Goal: Transaction & Acquisition: Book appointment/travel/reservation

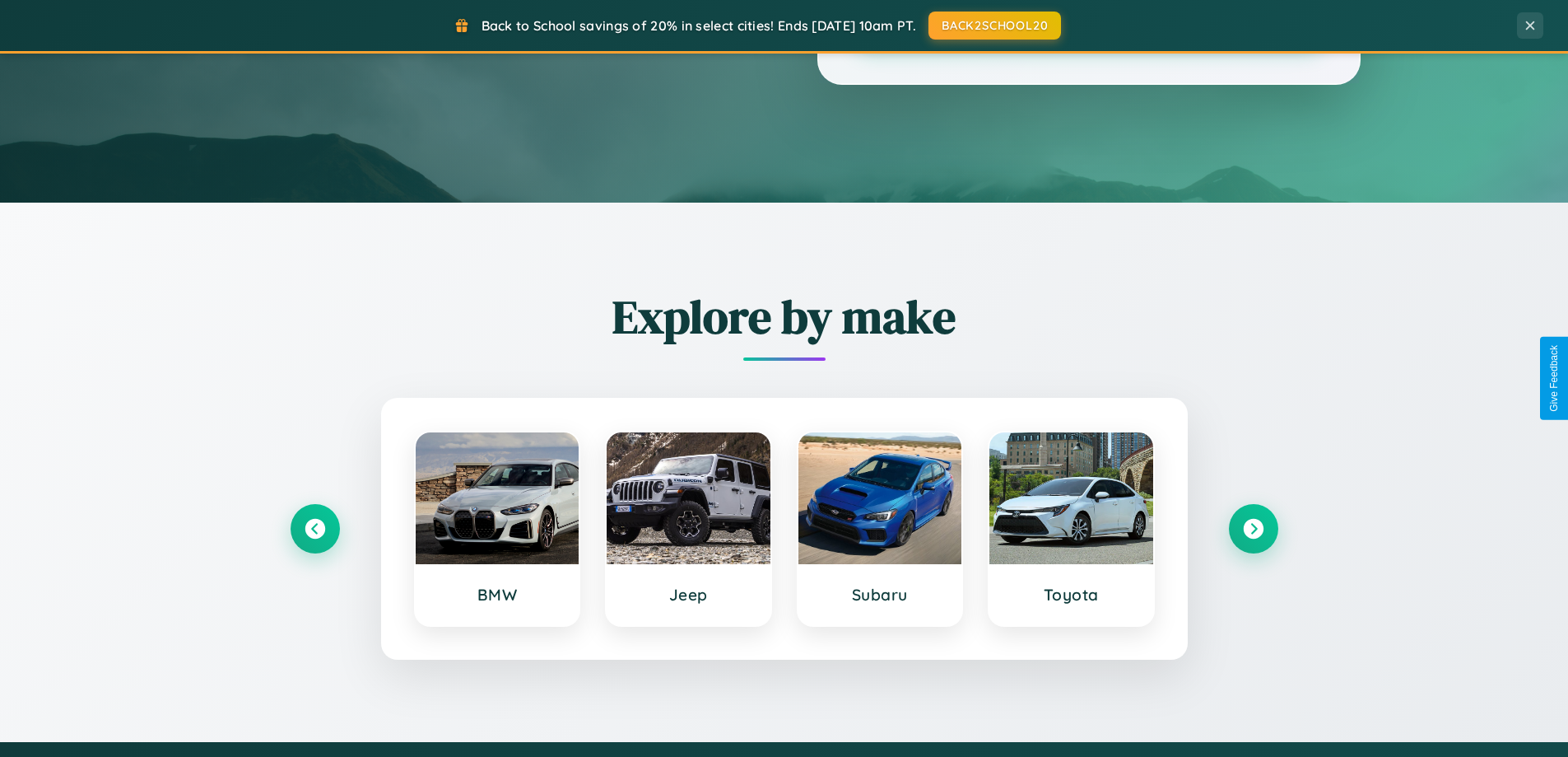
scroll to position [710, 0]
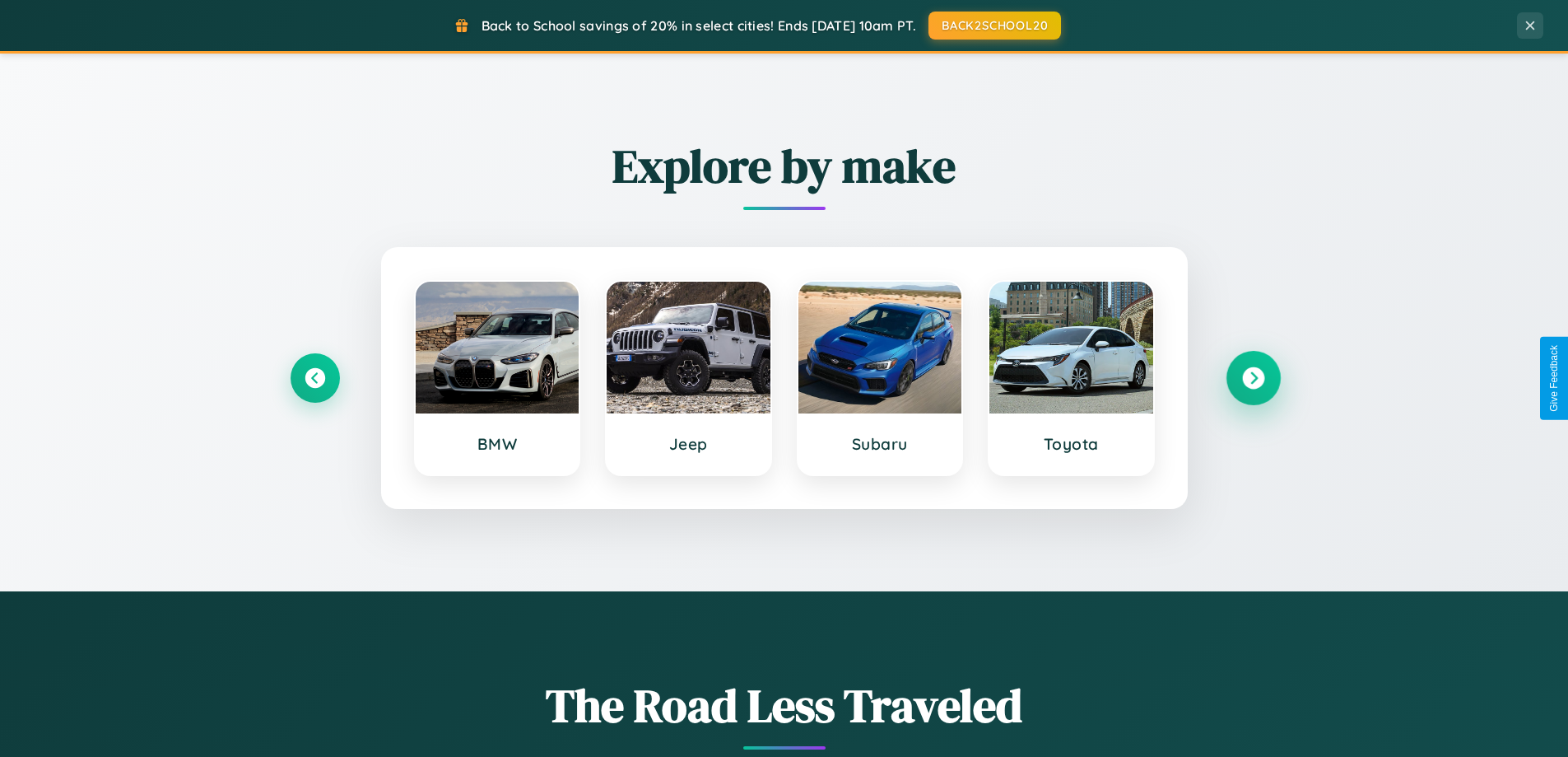
click at [1253, 378] on icon at bounding box center [1253, 378] width 22 height 22
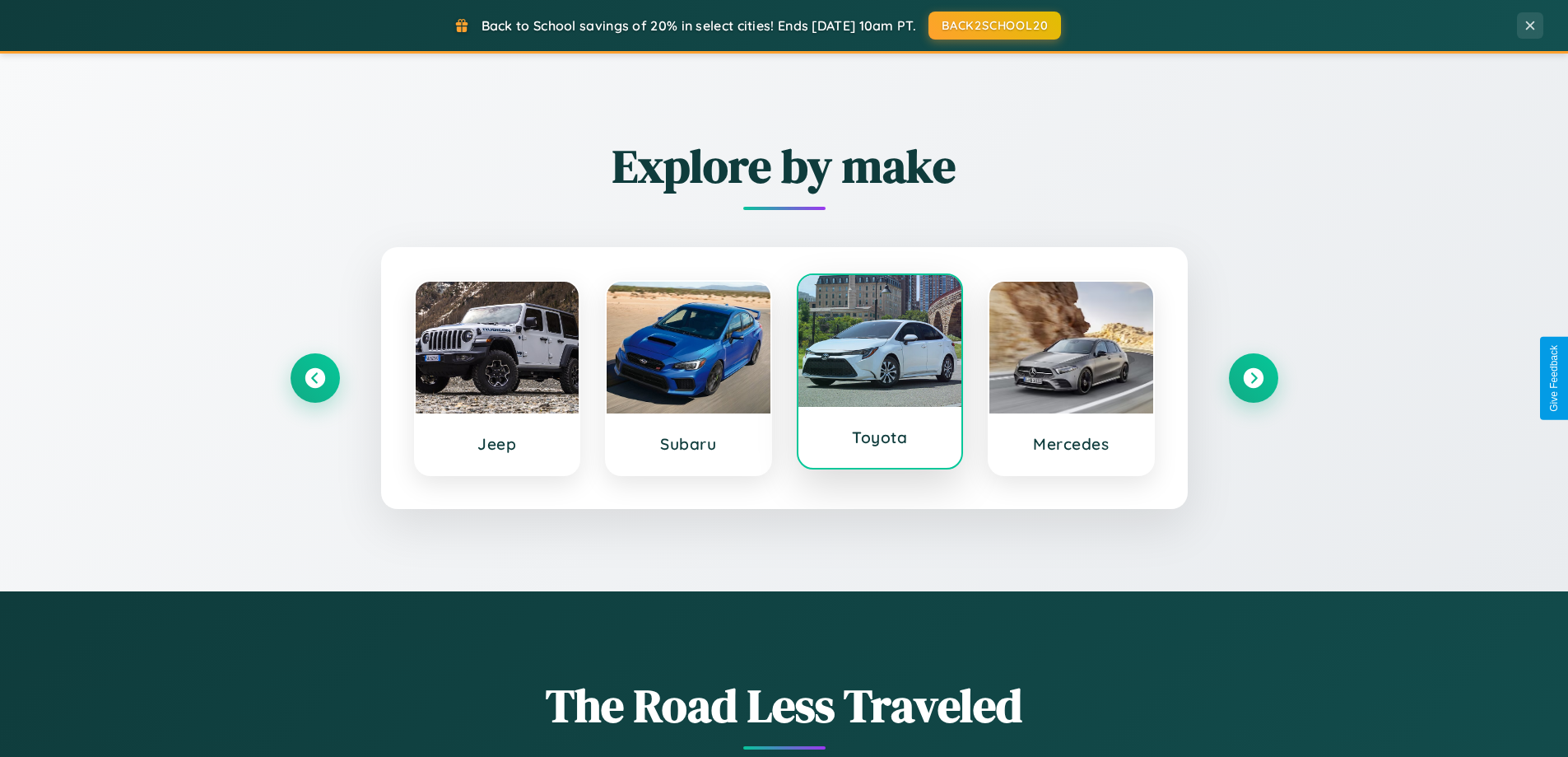
click at [879, 375] on div at bounding box center [880, 341] width 164 height 132
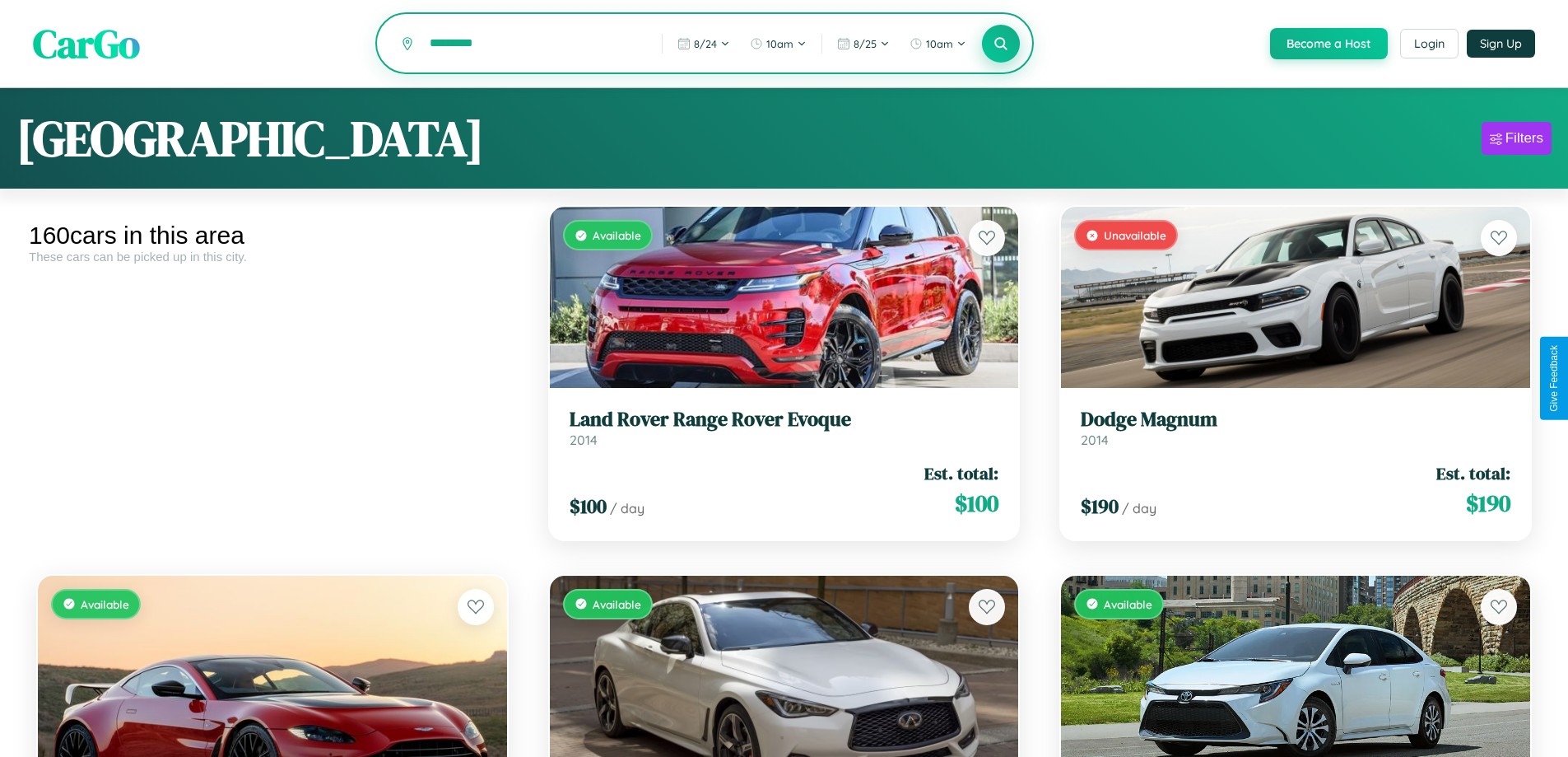
type input "*********"
click at [1000, 44] on icon at bounding box center [1001, 43] width 16 height 16
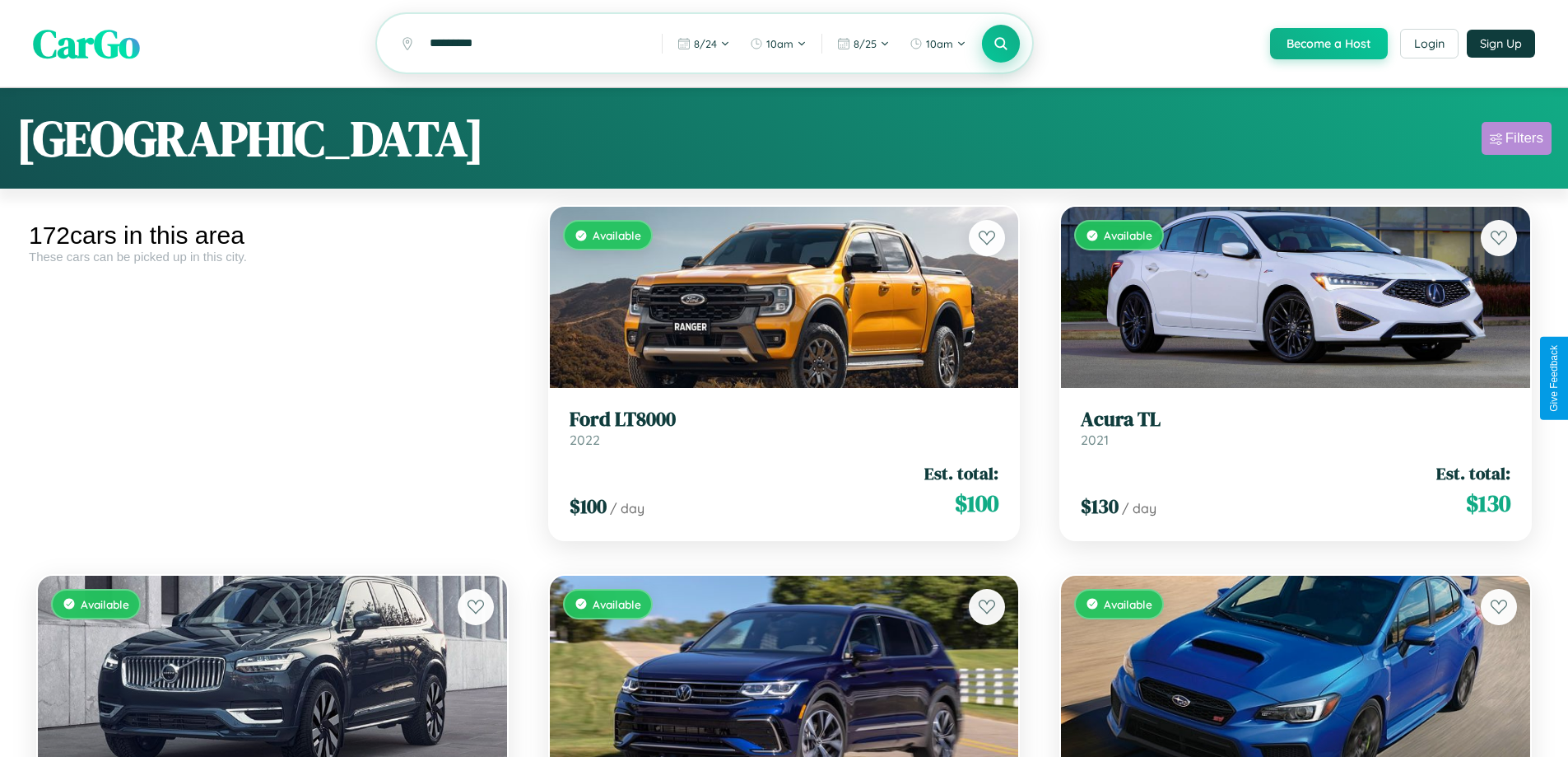
click at [1516, 141] on div "Filters" at bounding box center [1524, 138] width 37 height 17
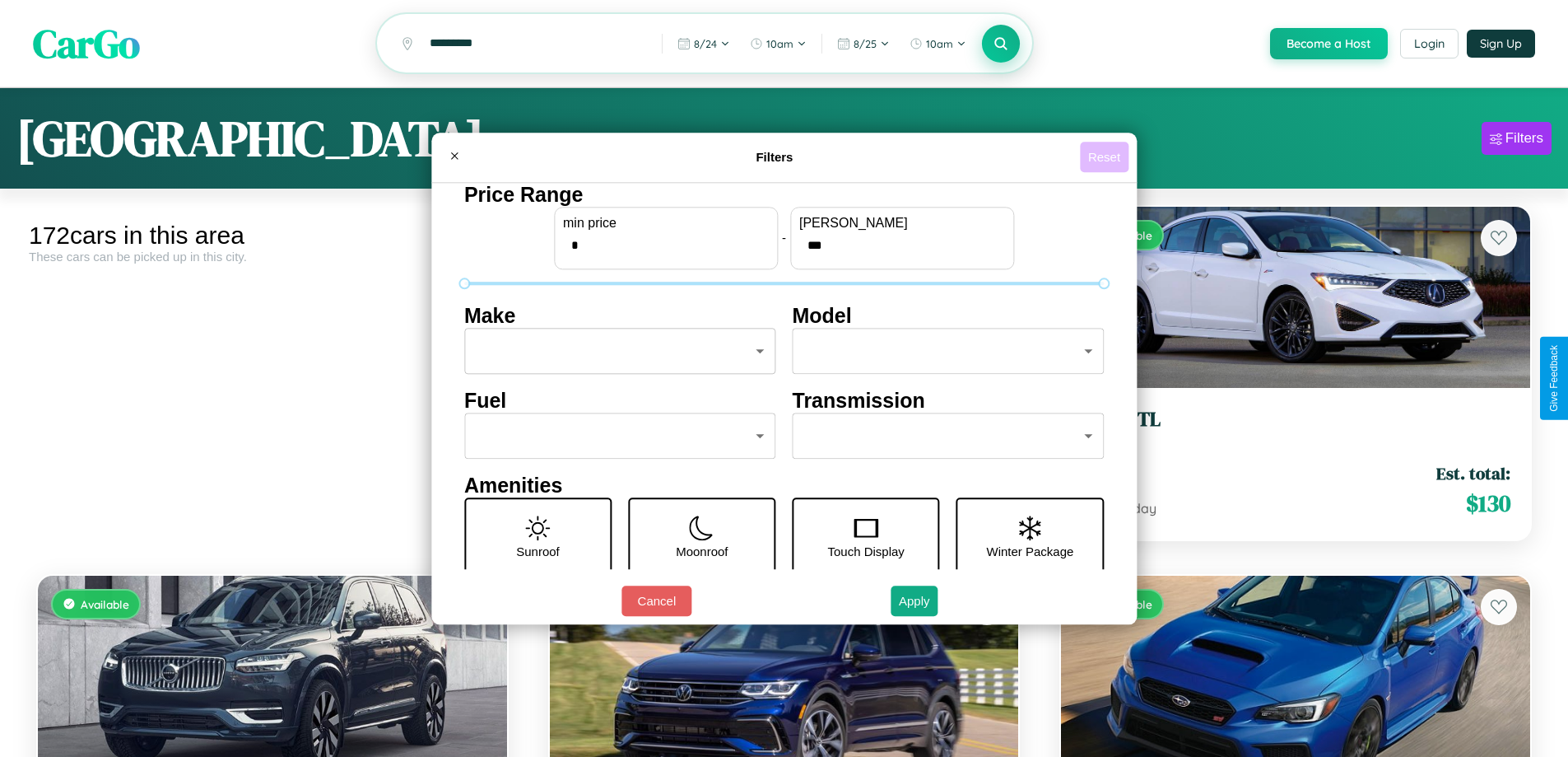
click at [1107, 157] on button "Reset" at bounding box center [1104, 157] width 48 height 31
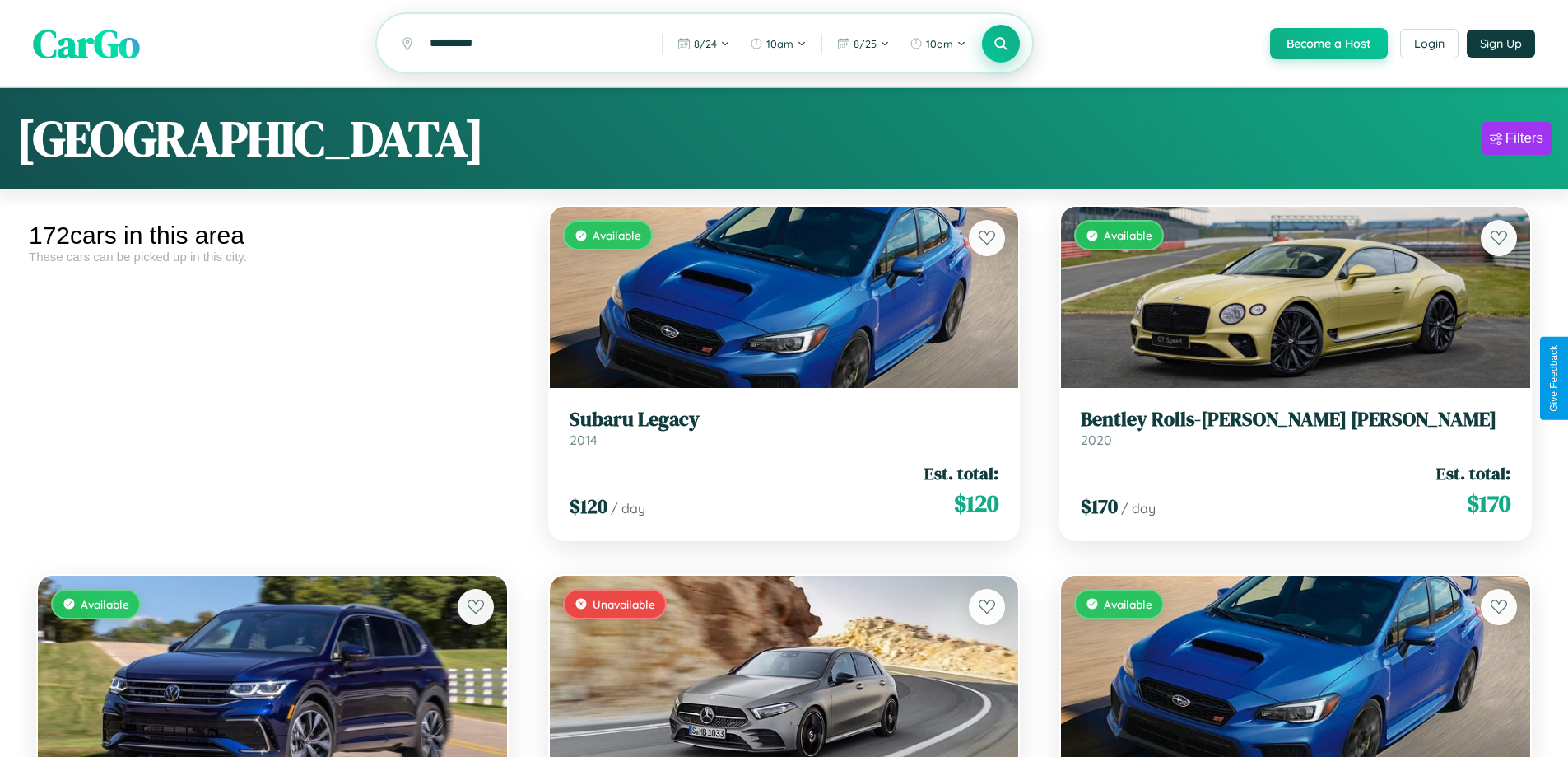
scroll to position [17199, 0]
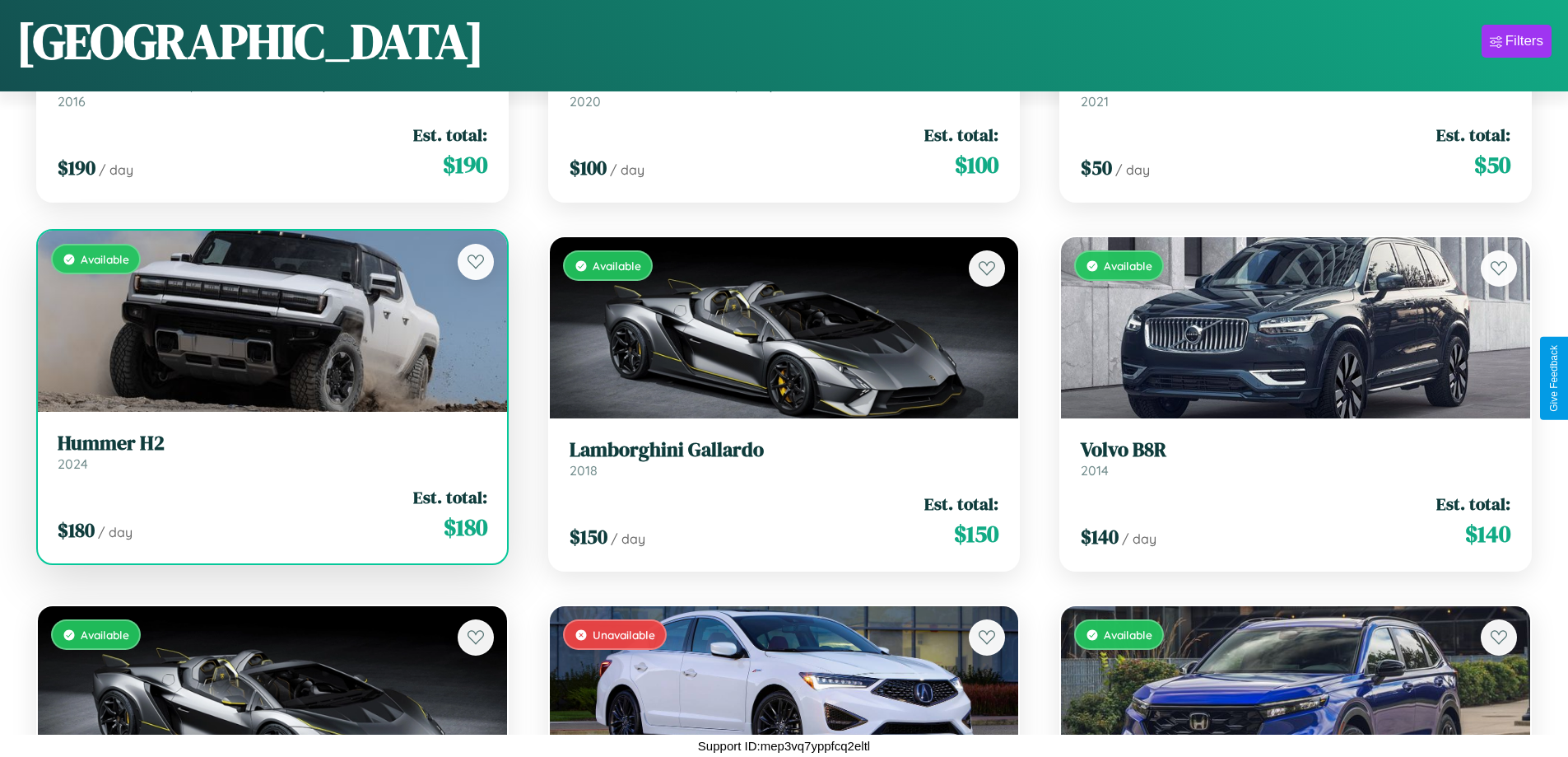
click at [270, 455] on h3 "Hummer H2" at bounding box center [272, 443] width 430 height 24
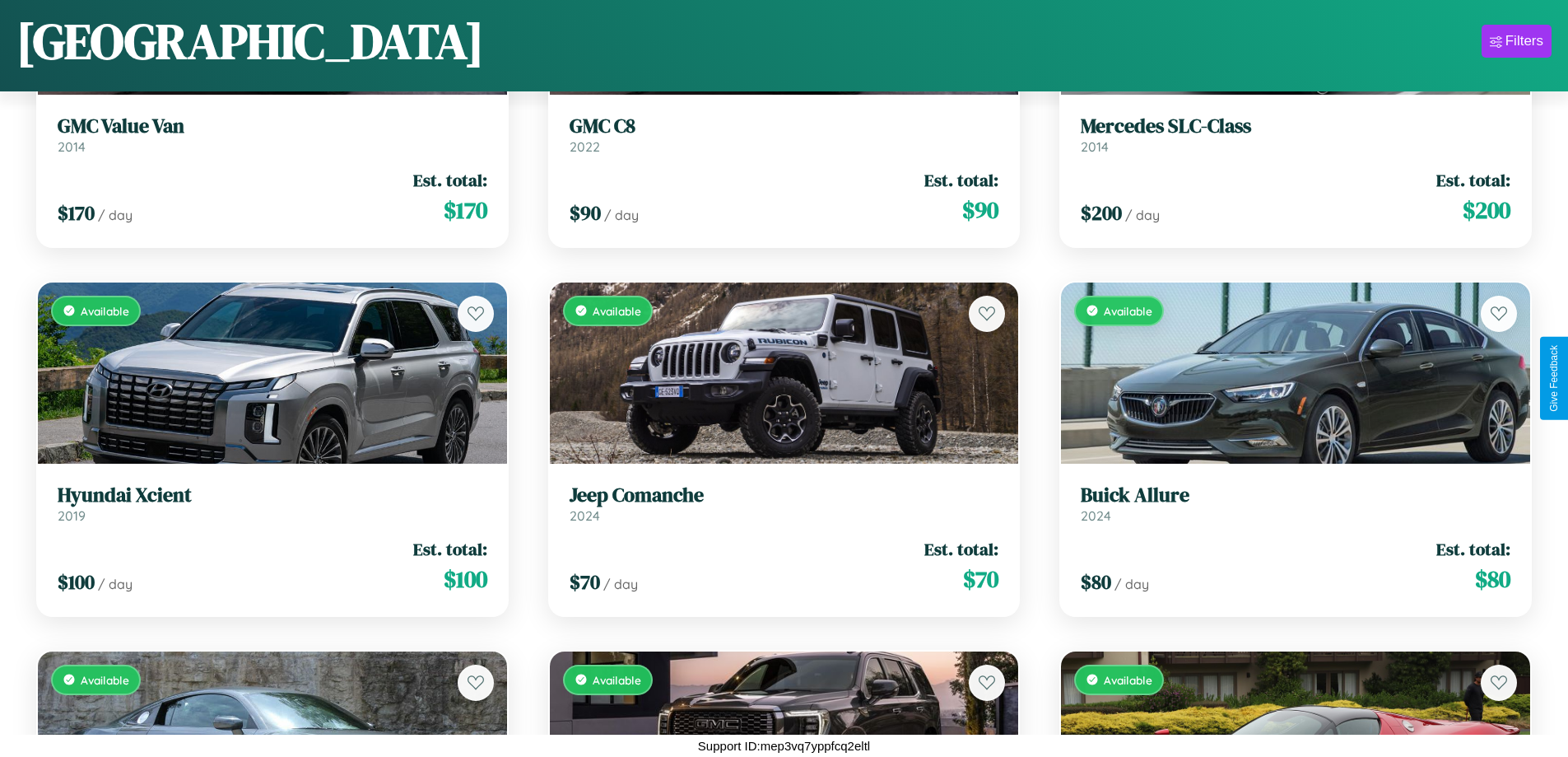
scroll to position [1706, 0]
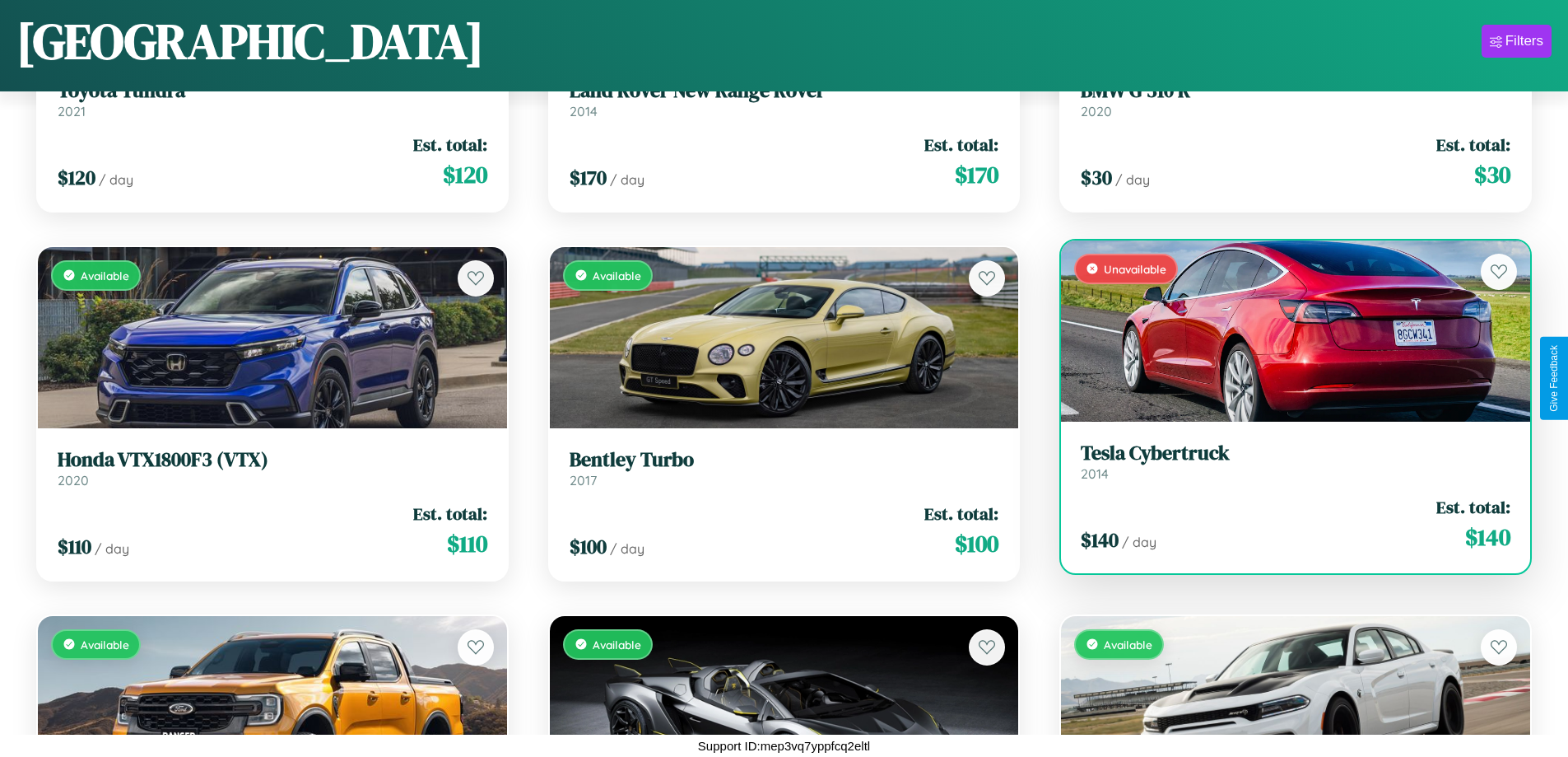
click at [1285, 461] on h3 "Tesla Cybertruck" at bounding box center [1296, 453] width 430 height 24
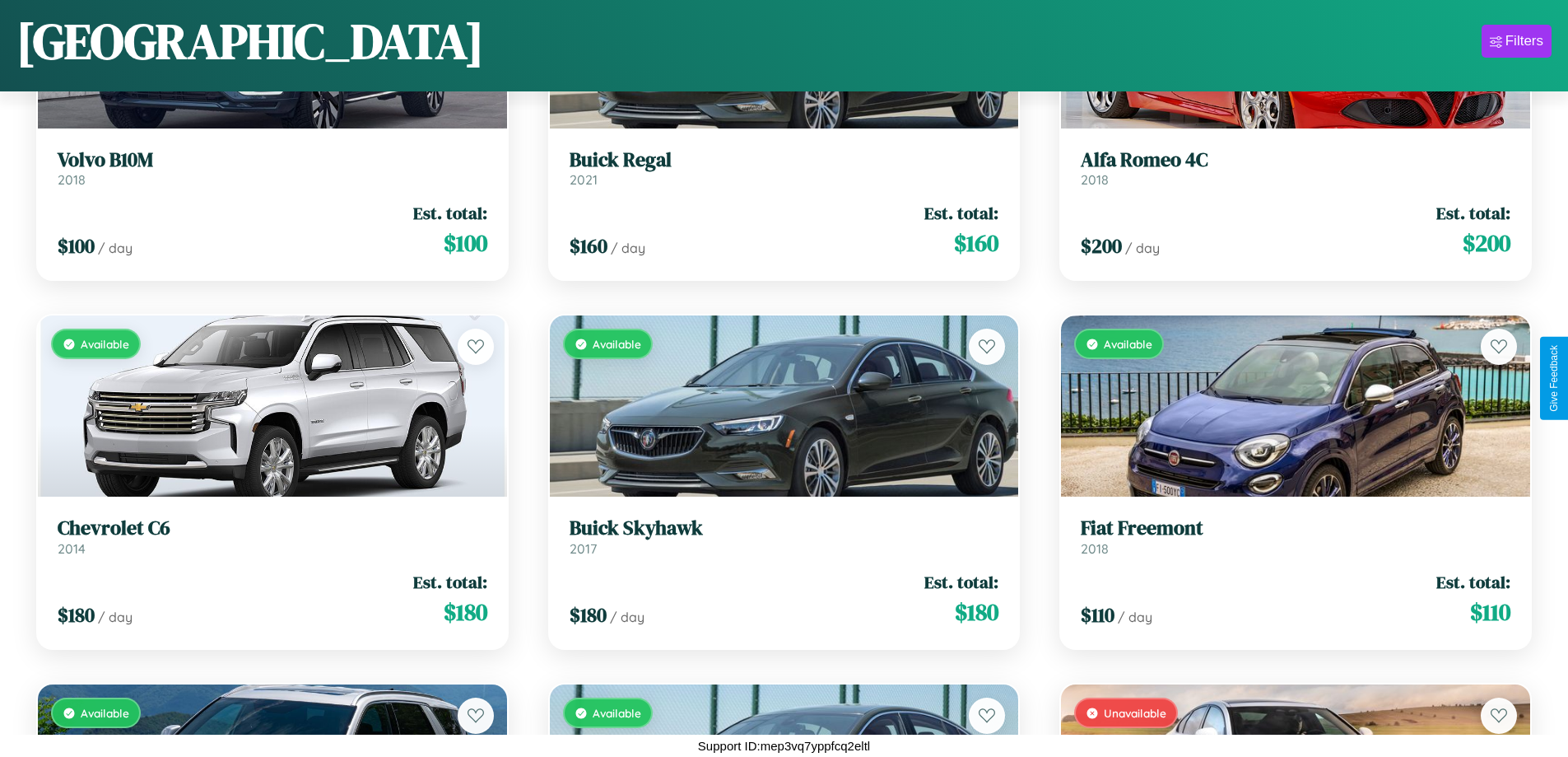
scroll to position [12397, 0]
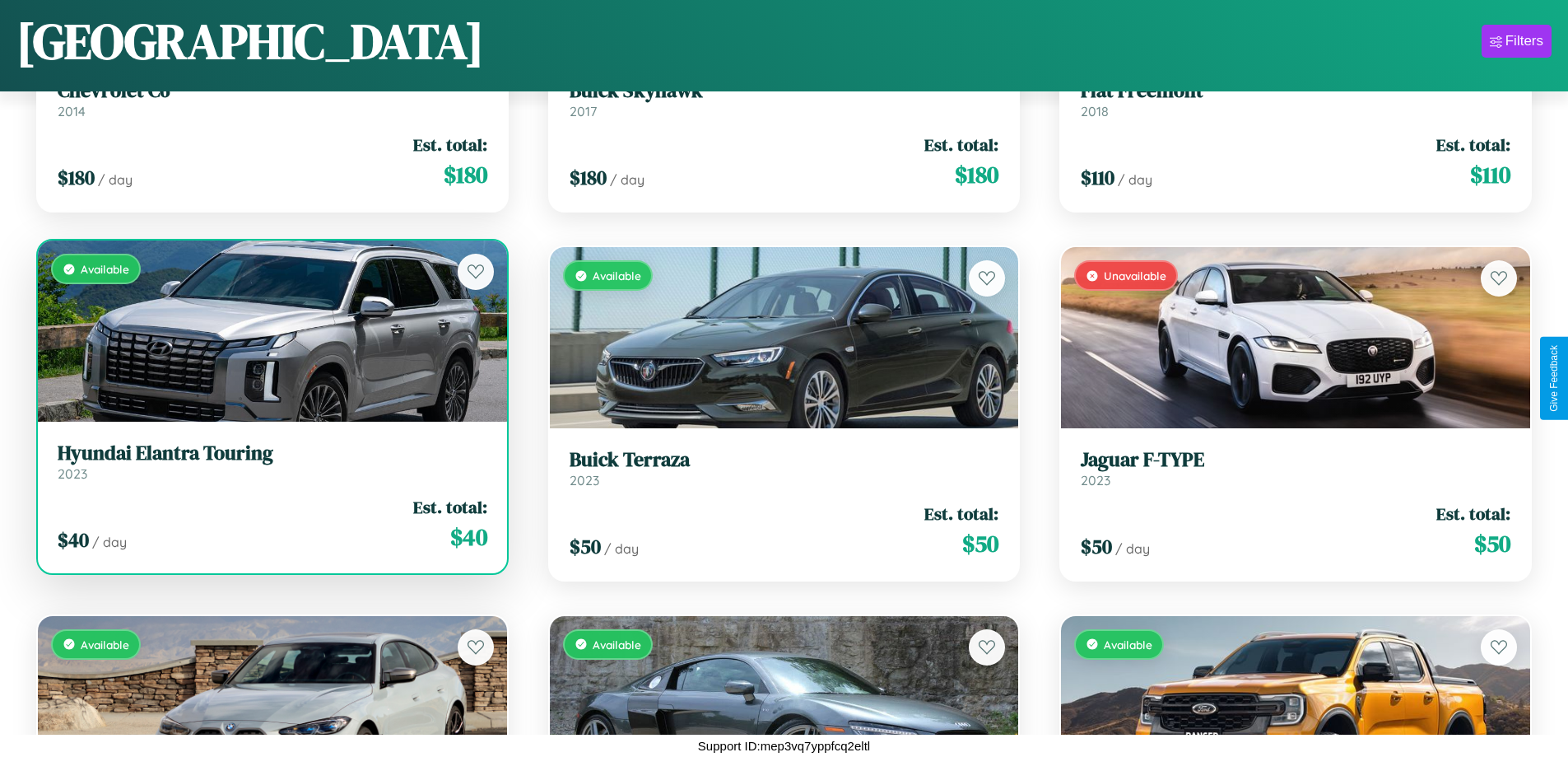
click at [270, 467] on link "Hyundai Elantra Touring 2023" at bounding box center [272, 461] width 430 height 40
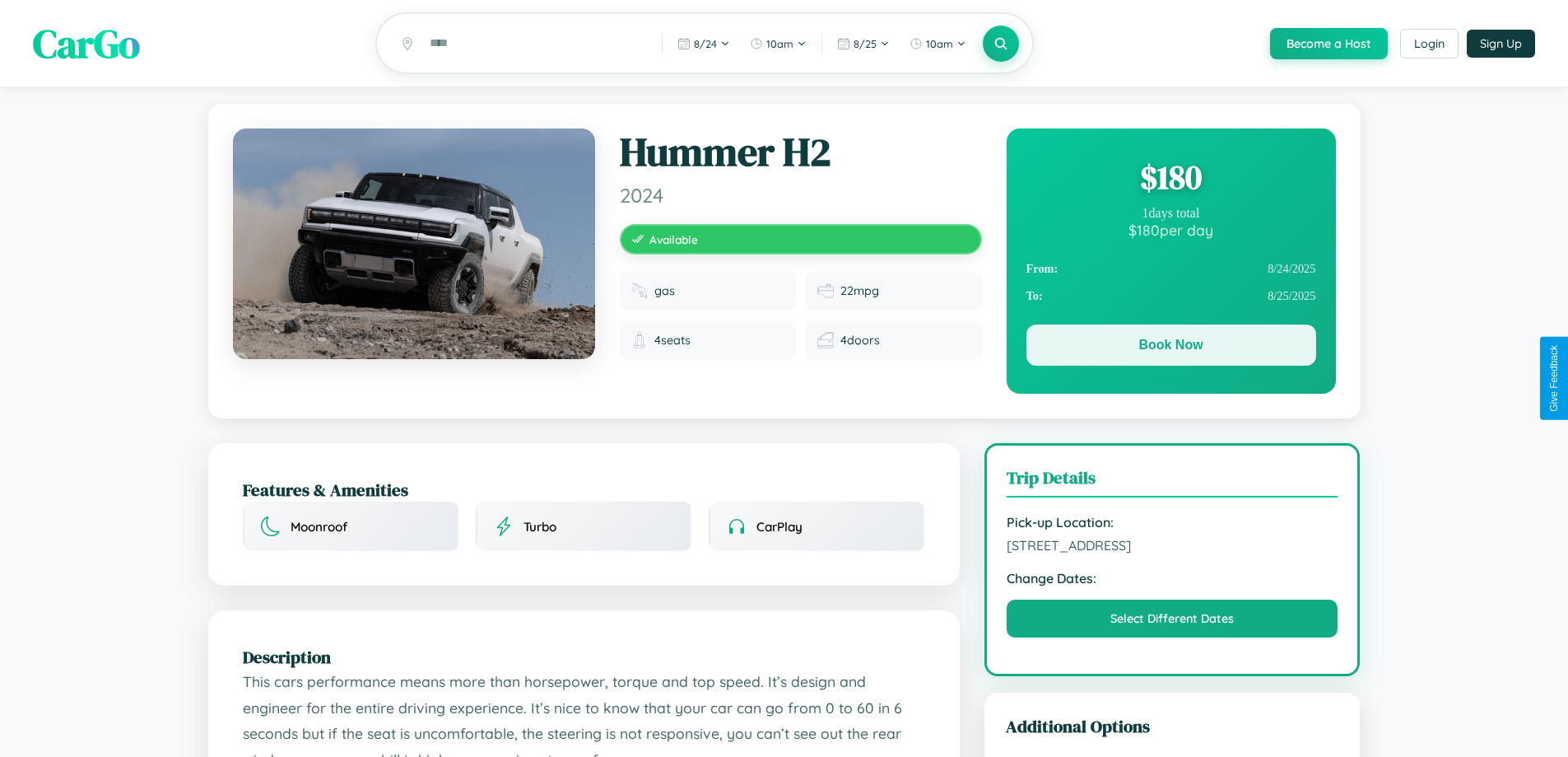
click at [1171, 347] on button "Book Now" at bounding box center [1172, 345] width 290 height 41
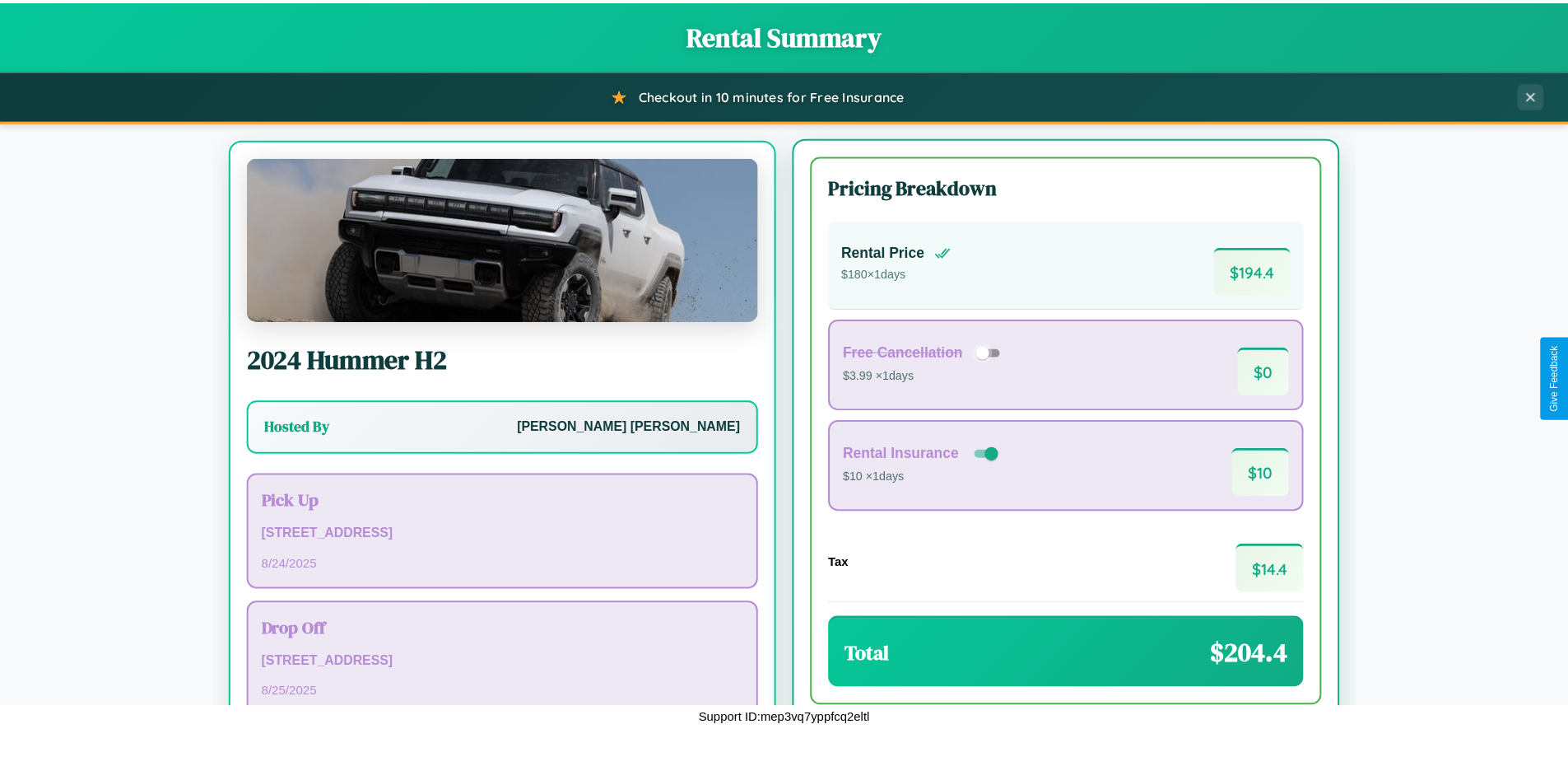
scroll to position [77, 0]
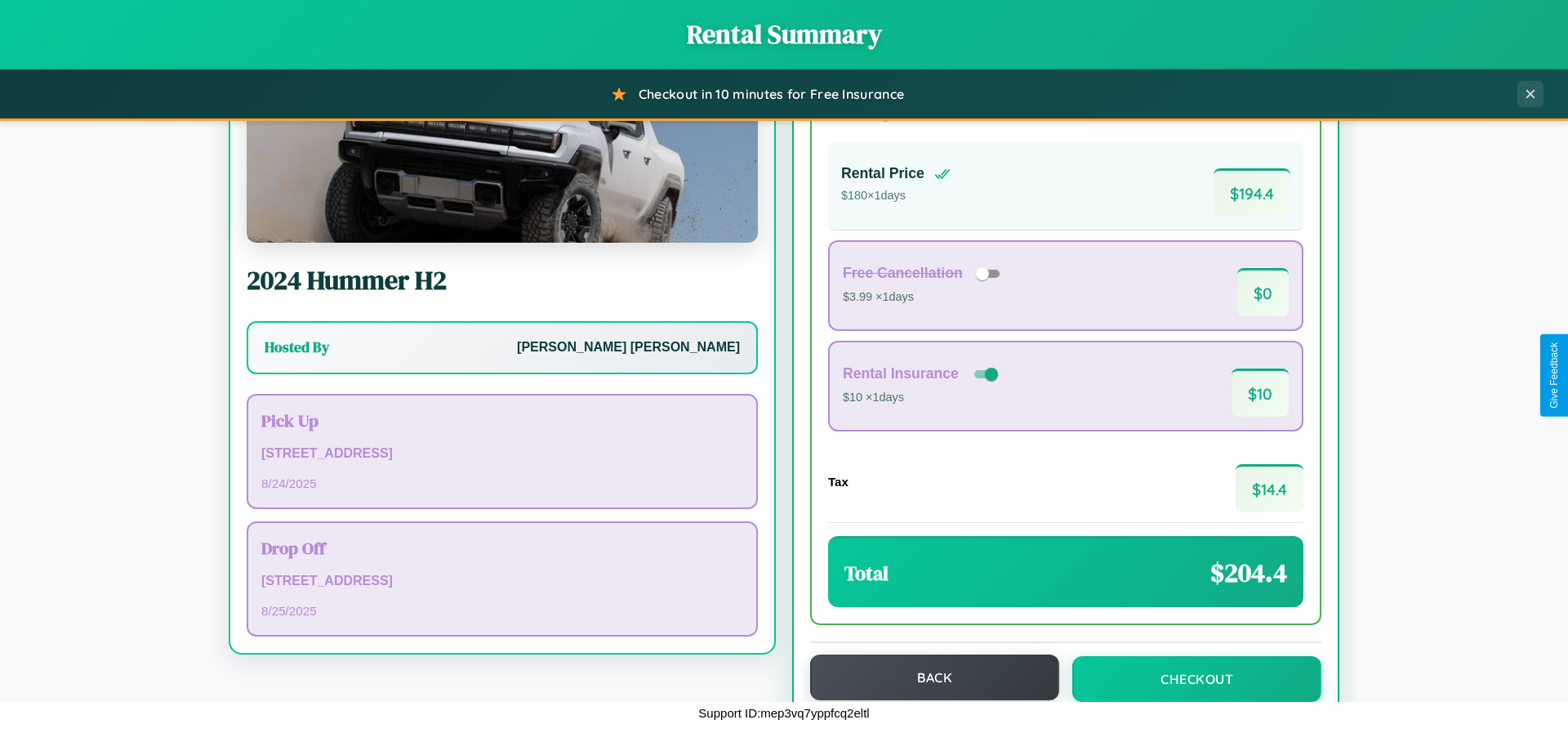
click at [927, 677] on button "Back" at bounding box center [935, 677] width 249 height 45
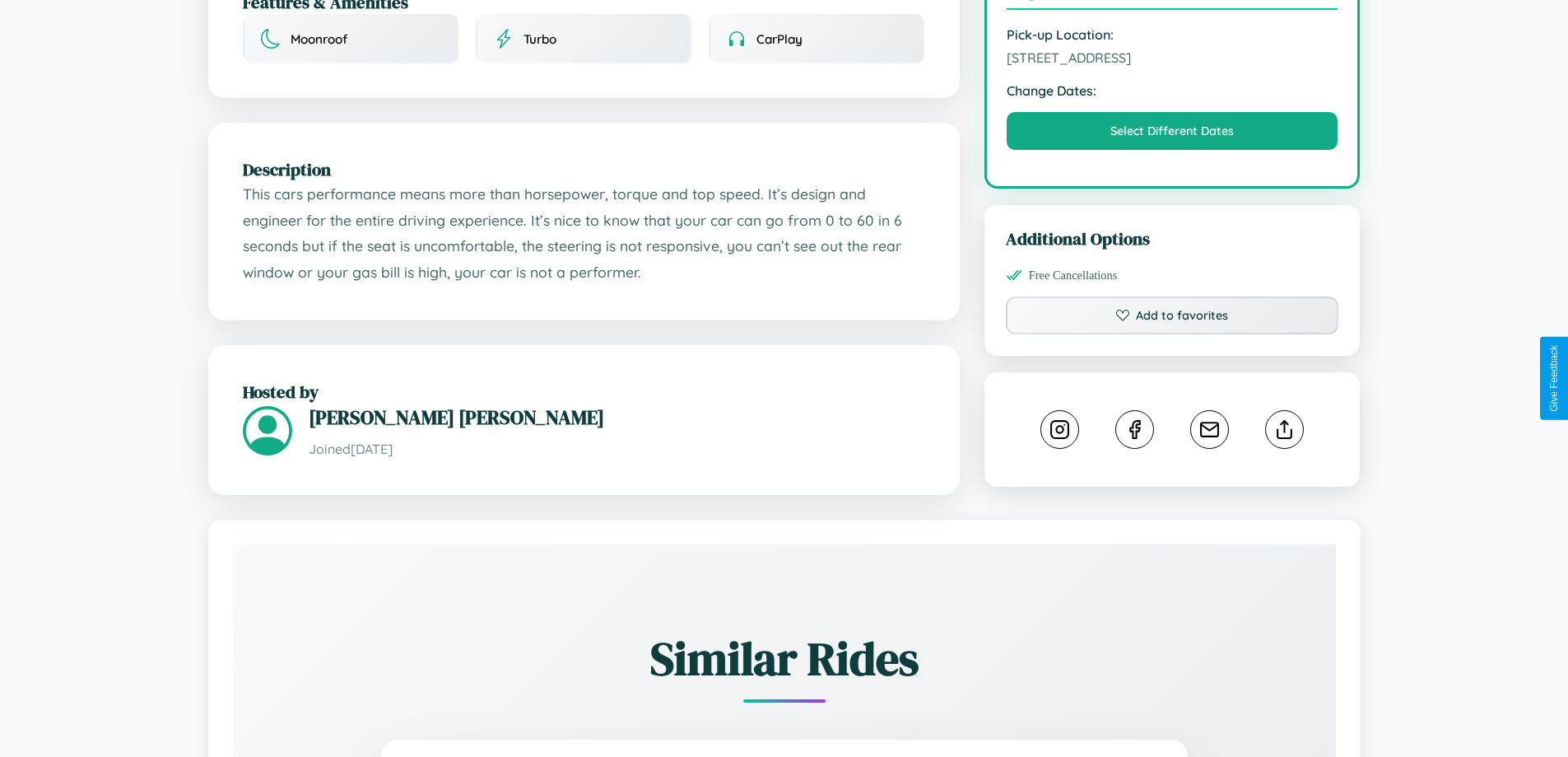
scroll to position [541, 0]
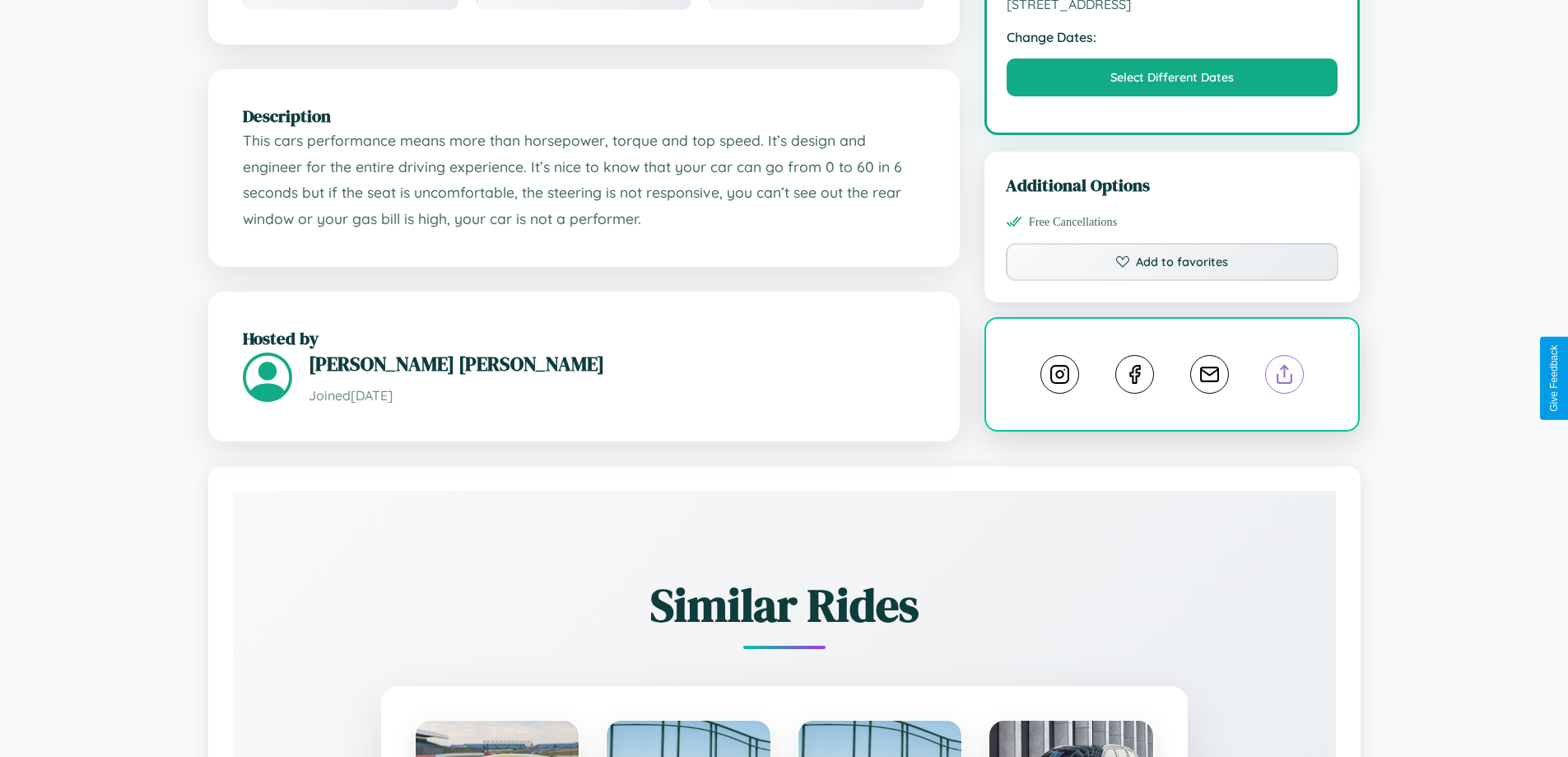
click at [1285, 377] on line at bounding box center [1285, 371] width 0 height 12
click at [1285, 376] on line at bounding box center [1285, 371] width 0 height 12
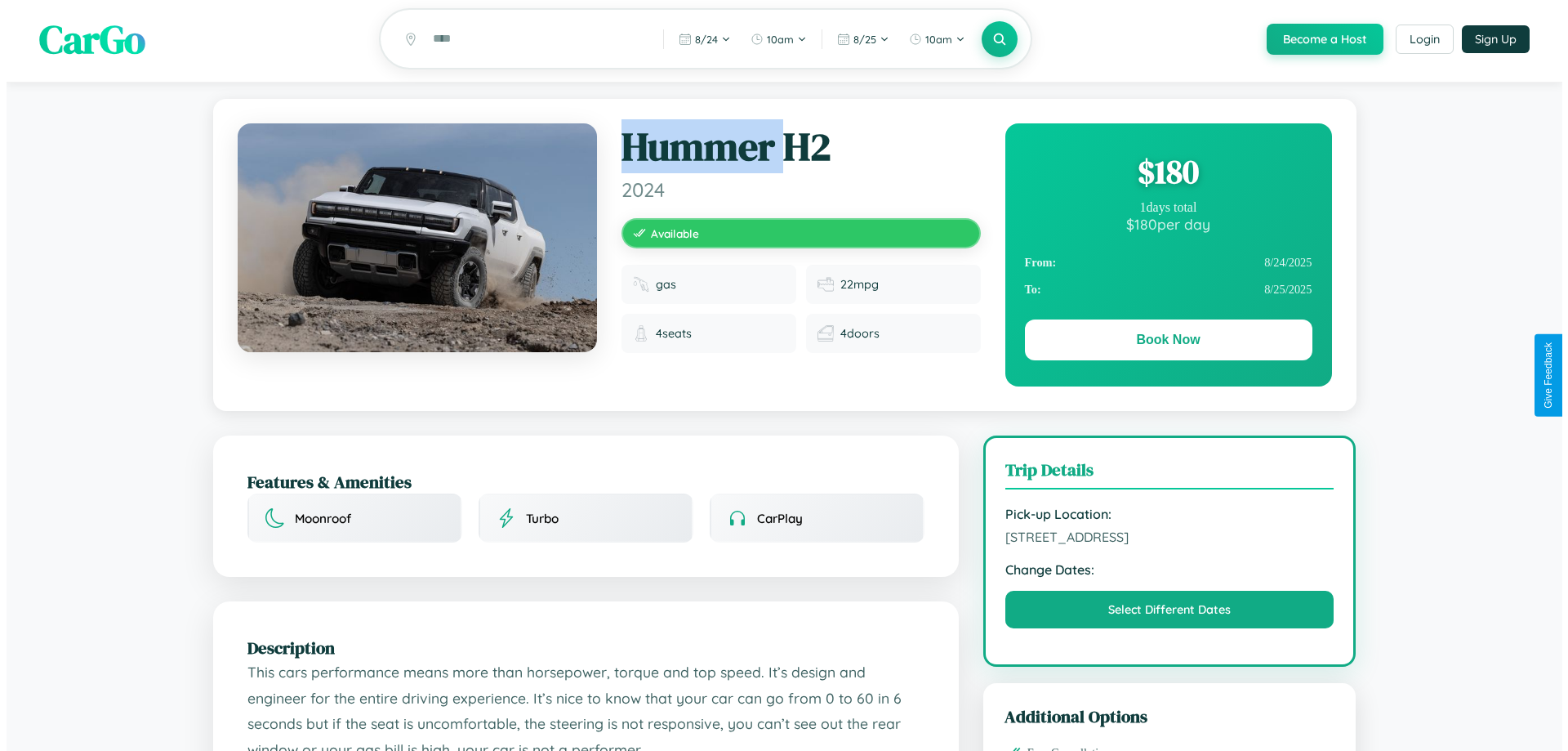
scroll to position [0, 0]
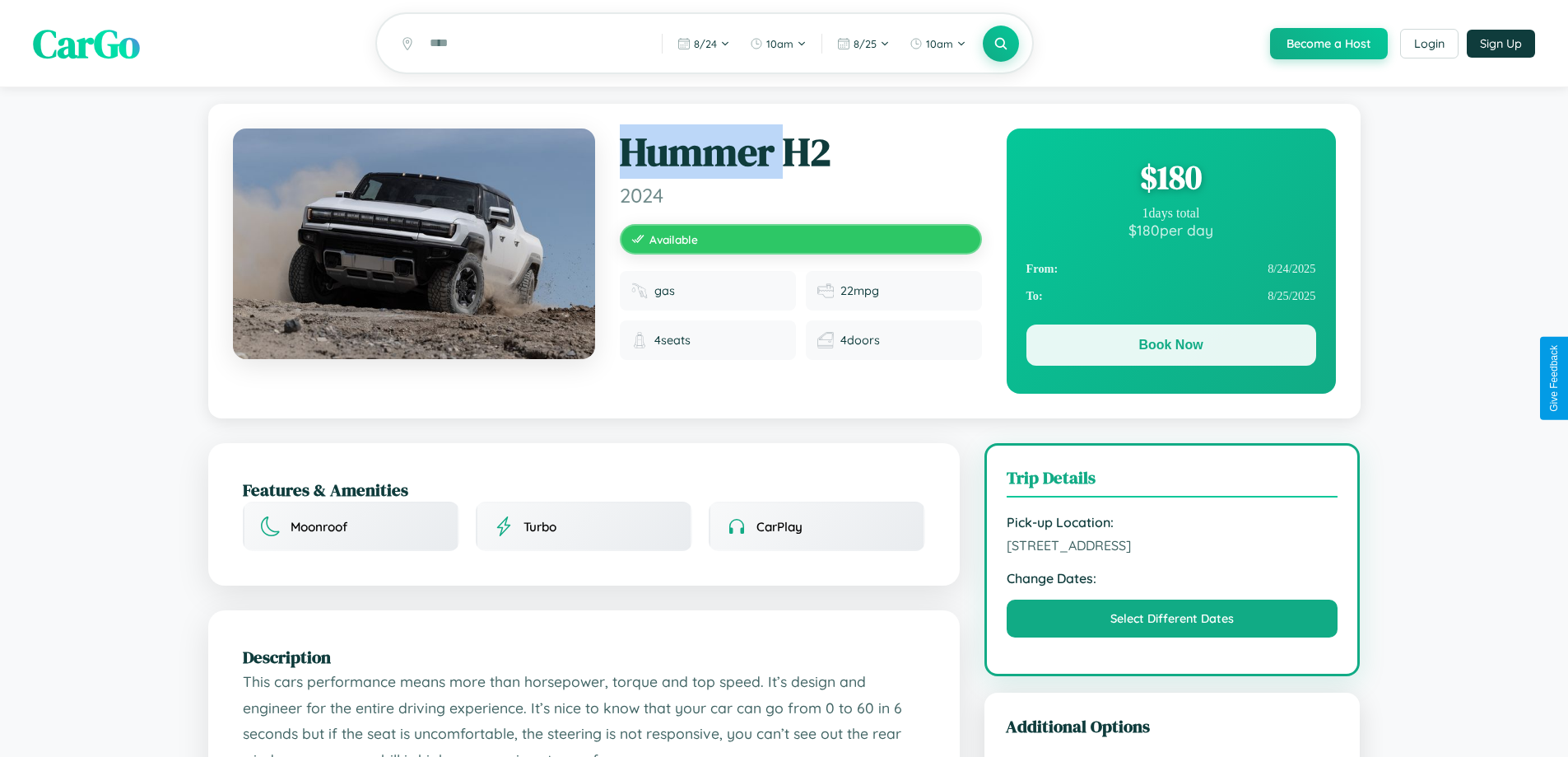
click at [1171, 347] on button "Book Now" at bounding box center [1172, 345] width 290 height 41
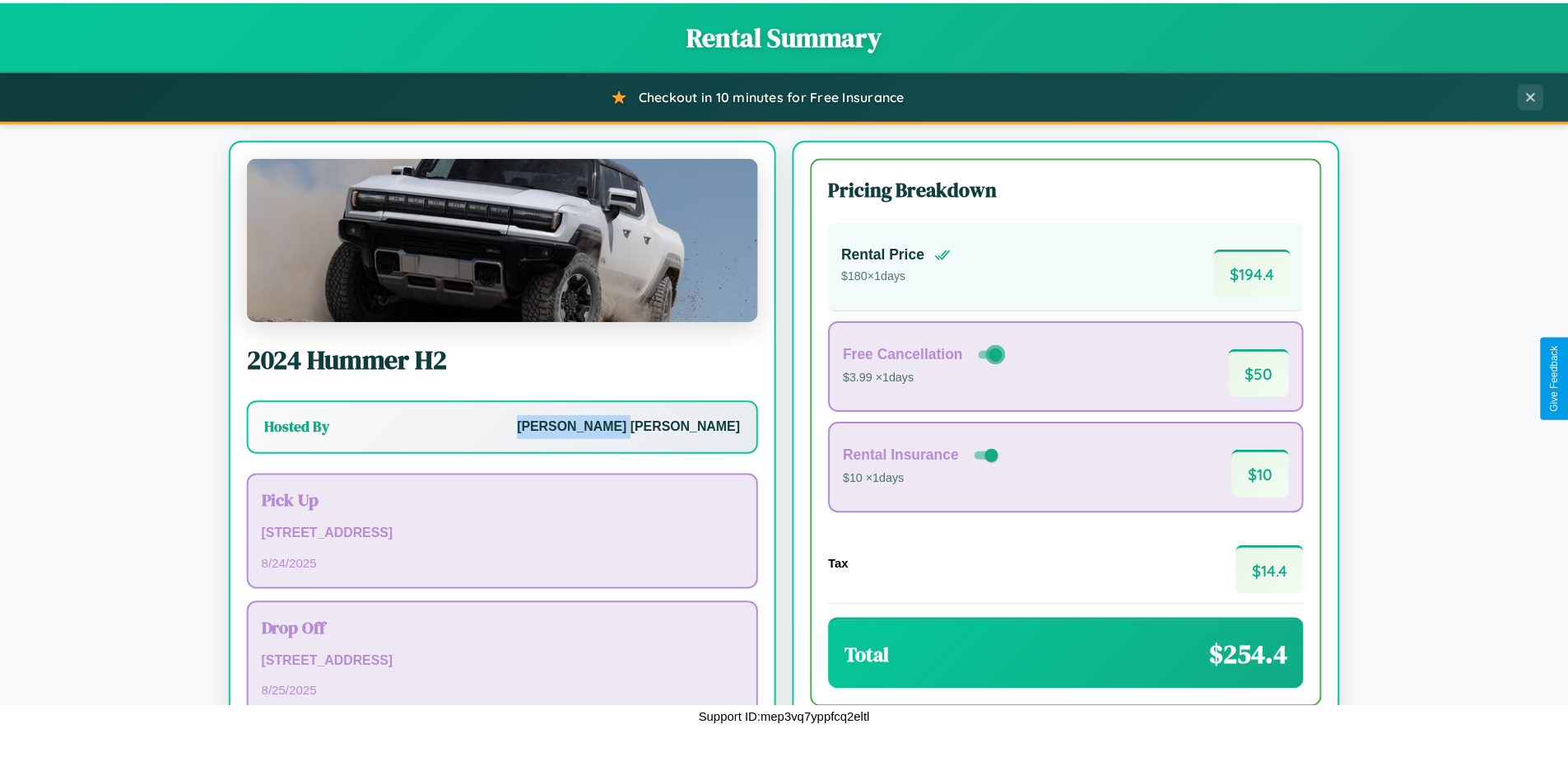
scroll to position [112, 0]
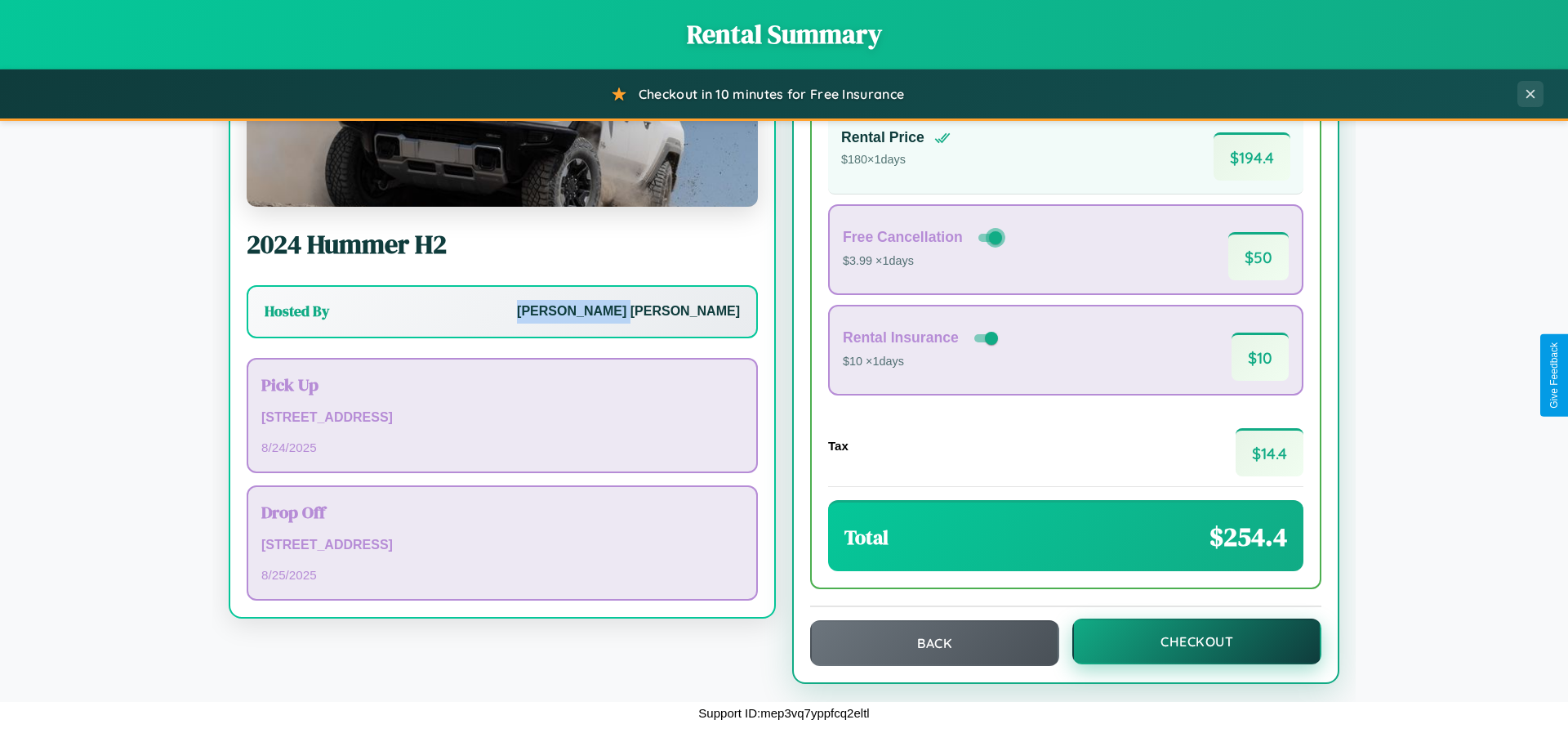
click at [1186, 641] on button "Checkout" at bounding box center [1197, 640] width 249 height 45
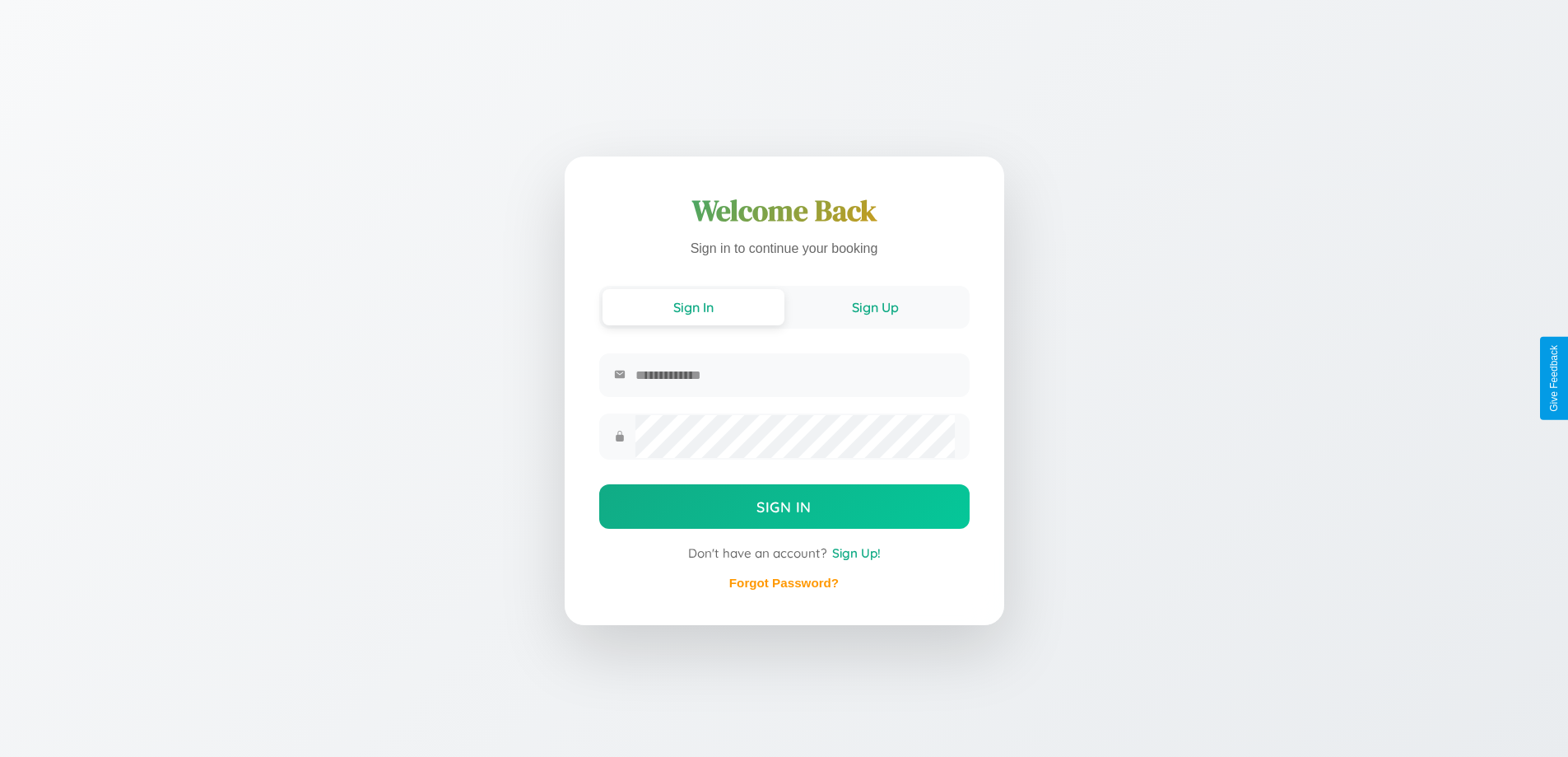
click at [875, 306] on button "Sign Up" at bounding box center [875, 306] width 182 height 36
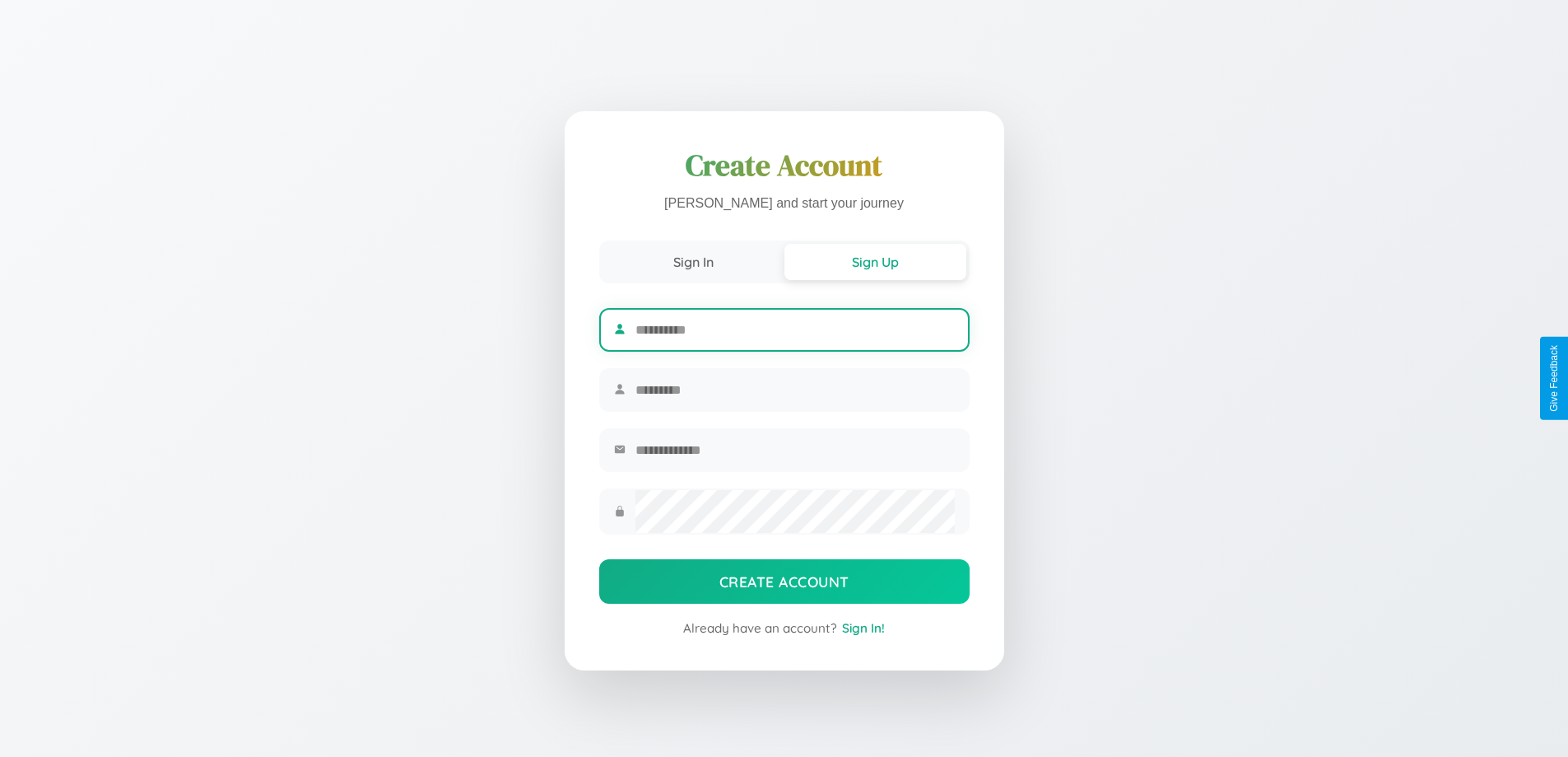
click at [794, 326] on input "text" at bounding box center [794, 330] width 319 height 40
type input "**********"
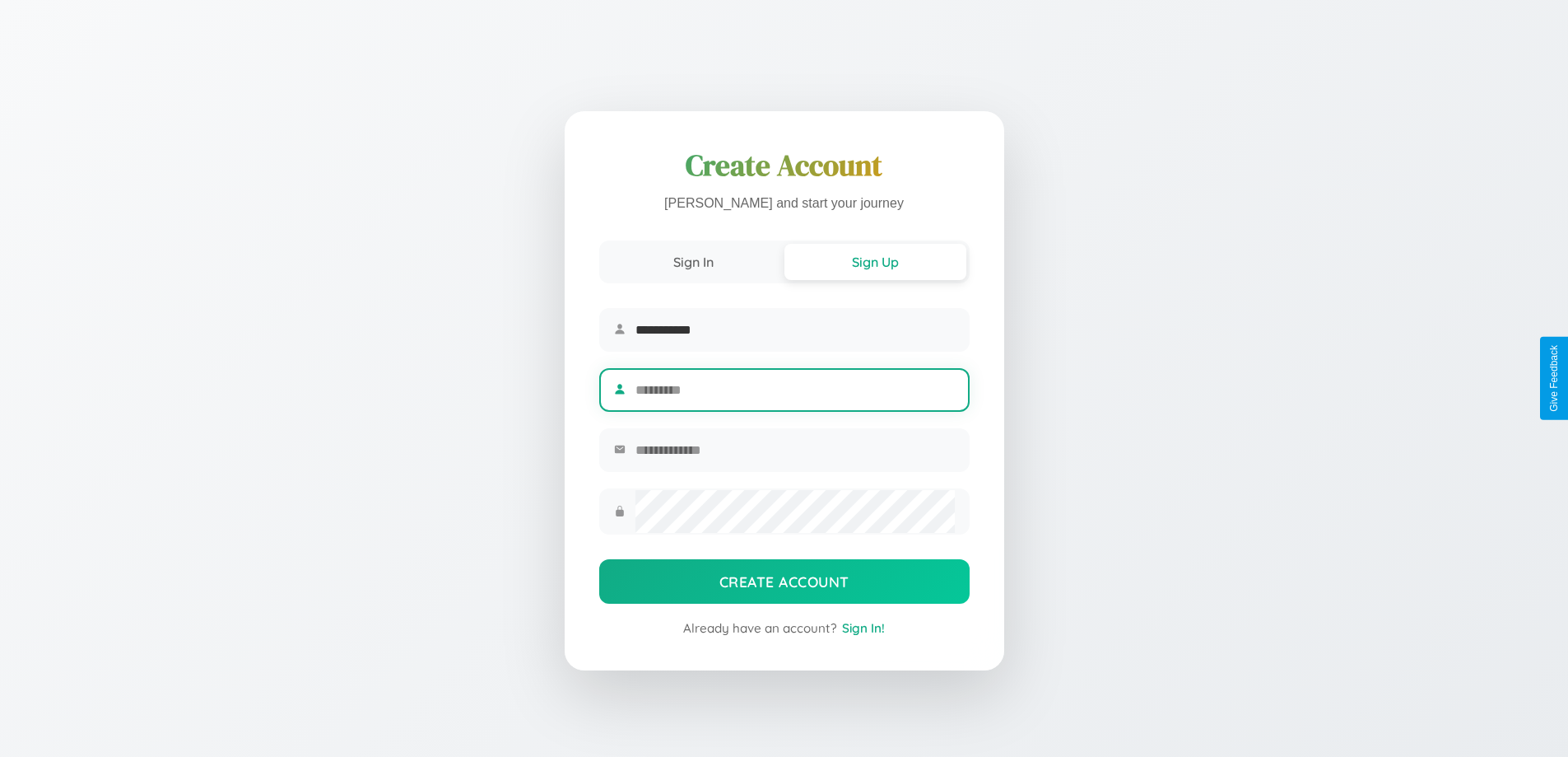
click at [794, 390] on input "text" at bounding box center [794, 390] width 319 height 40
type input "*****"
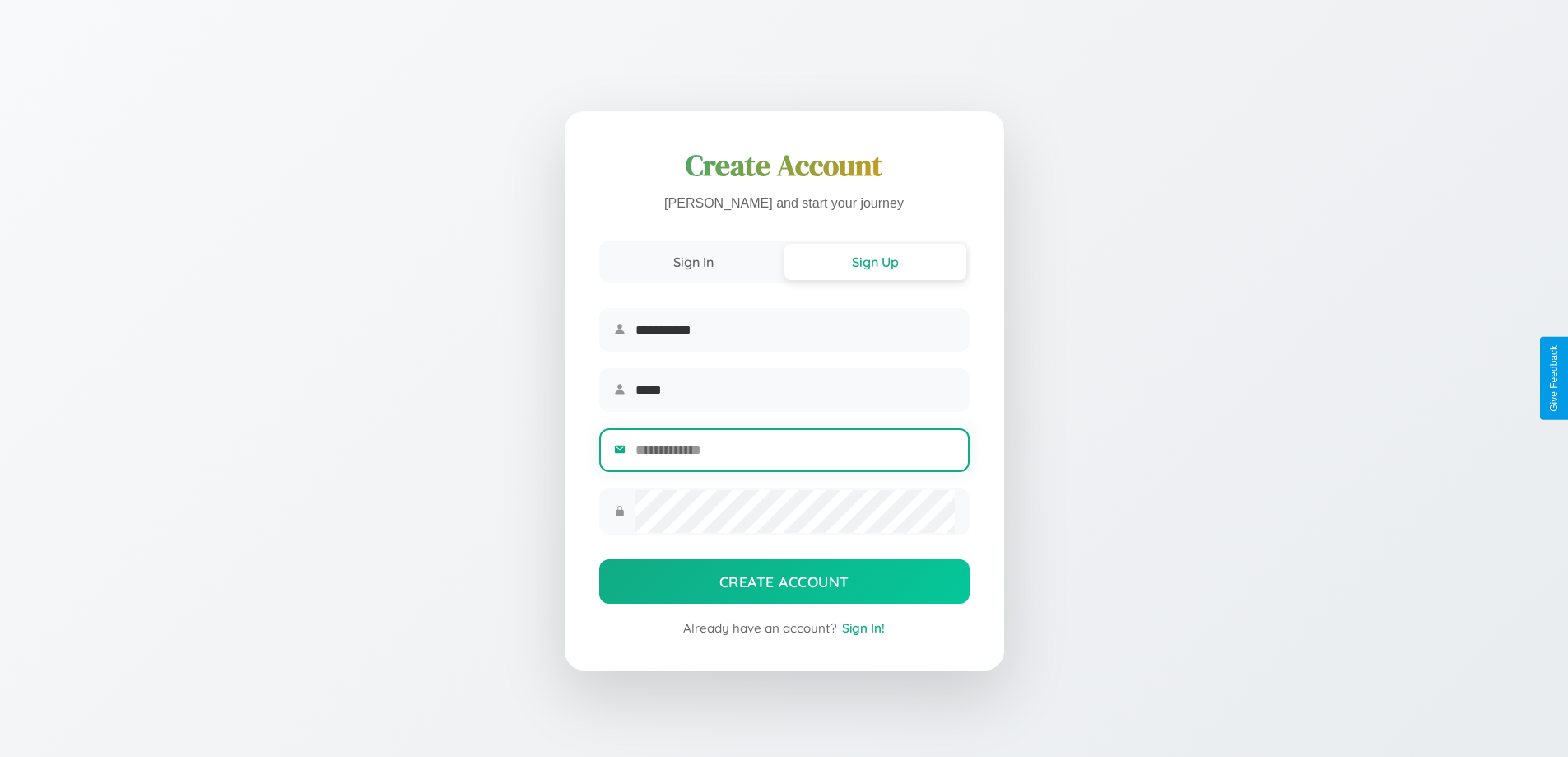
click at [794, 452] on input "email" at bounding box center [794, 450] width 319 height 40
type input "**********"
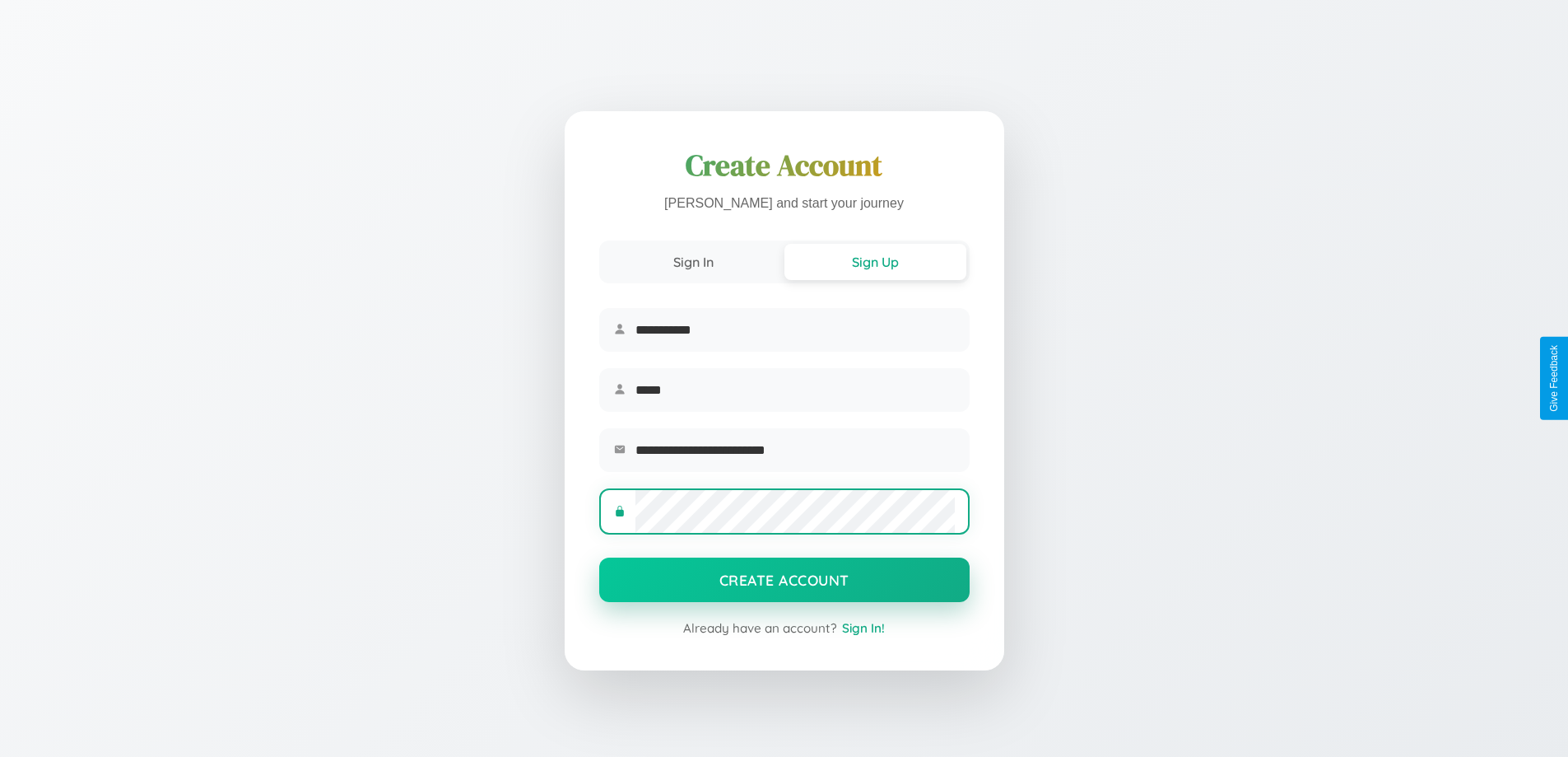
click at [784, 585] on button "Create Account" at bounding box center [784, 579] width 371 height 44
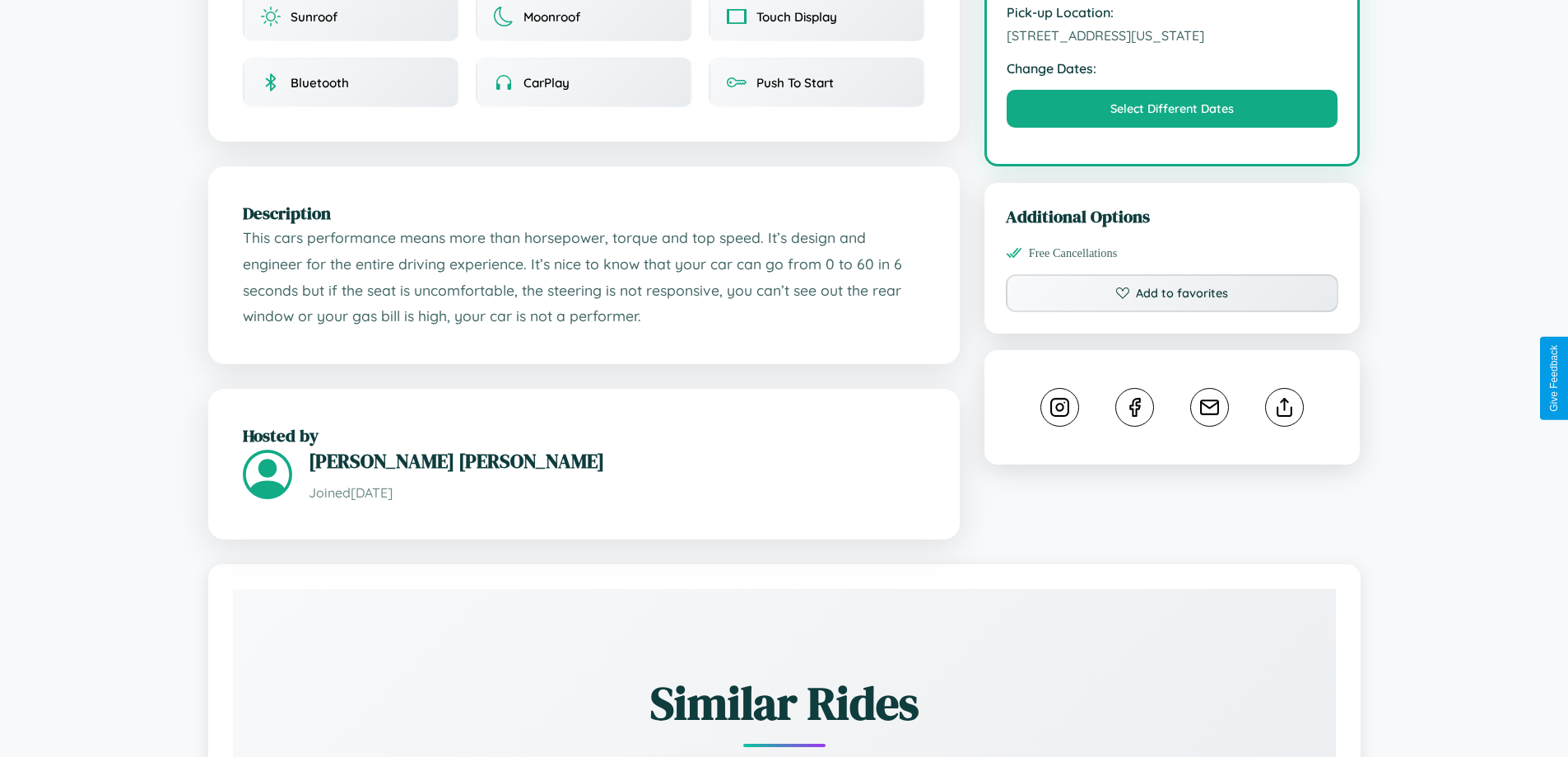
scroll to position [570, 0]
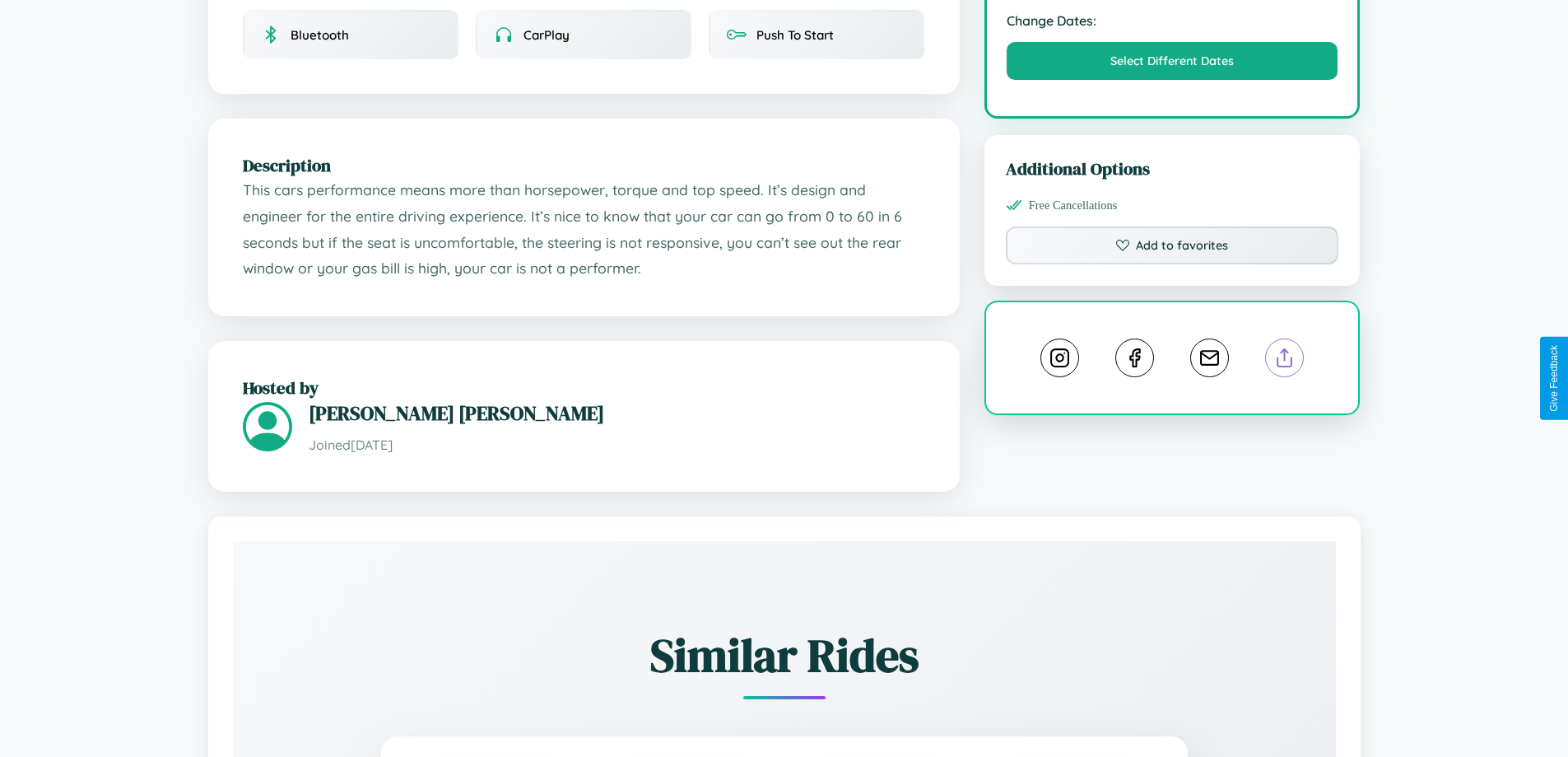
click at [1285, 361] on line at bounding box center [1285, 355] width 0 height 12
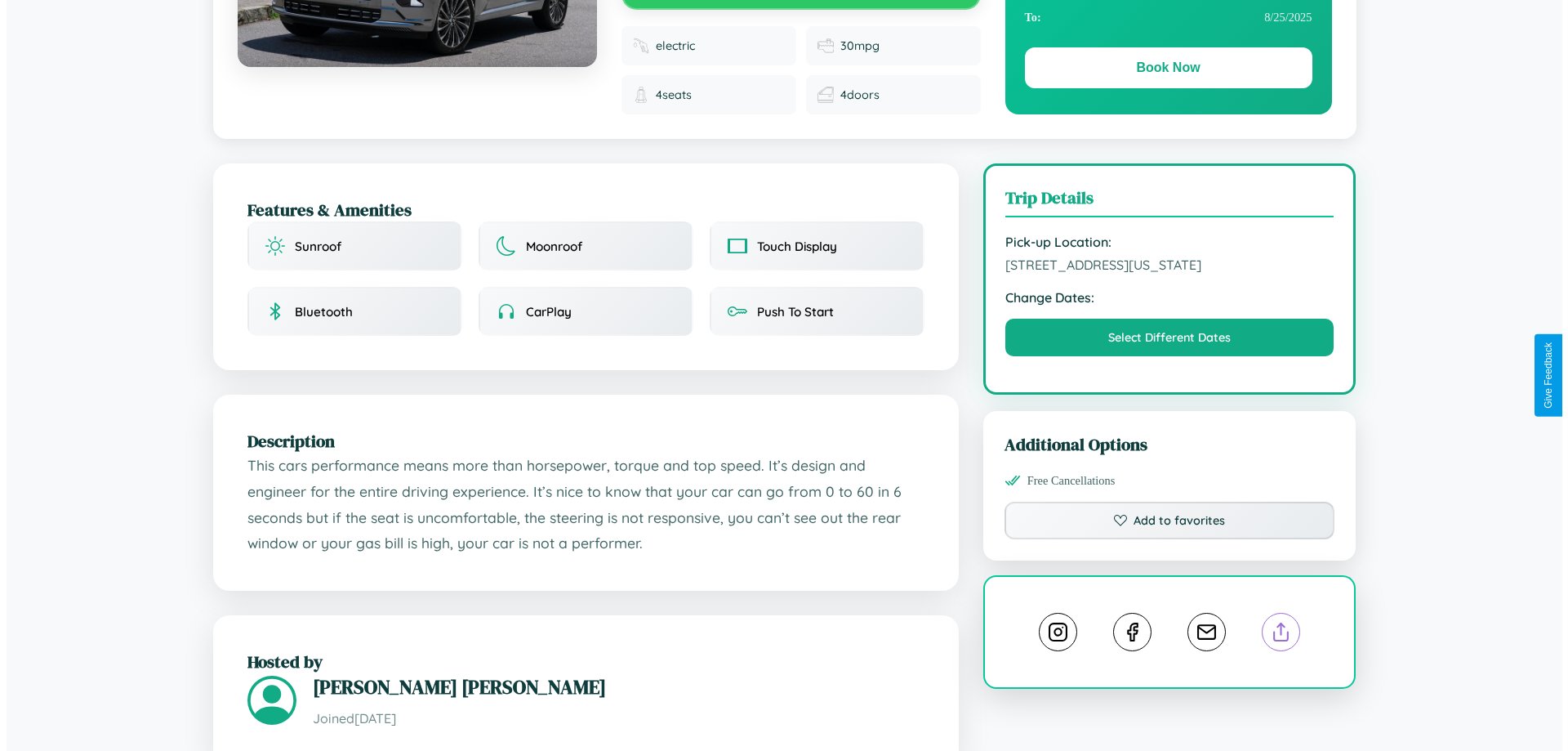
scroll to position [0, 0]
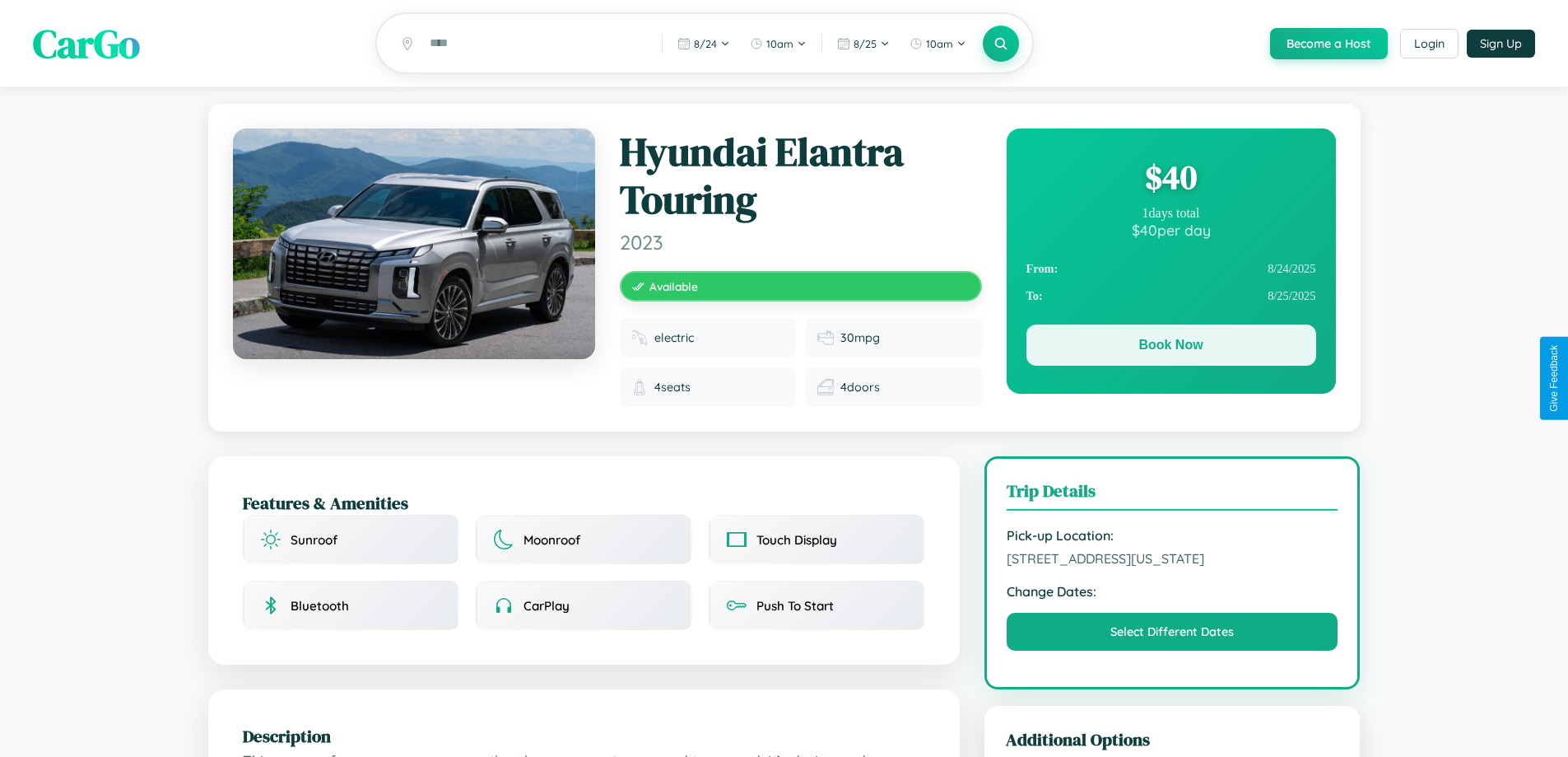
click at [1171, 349] on button "Book Now" at bounding box center [1172, 345] width 290 height 41
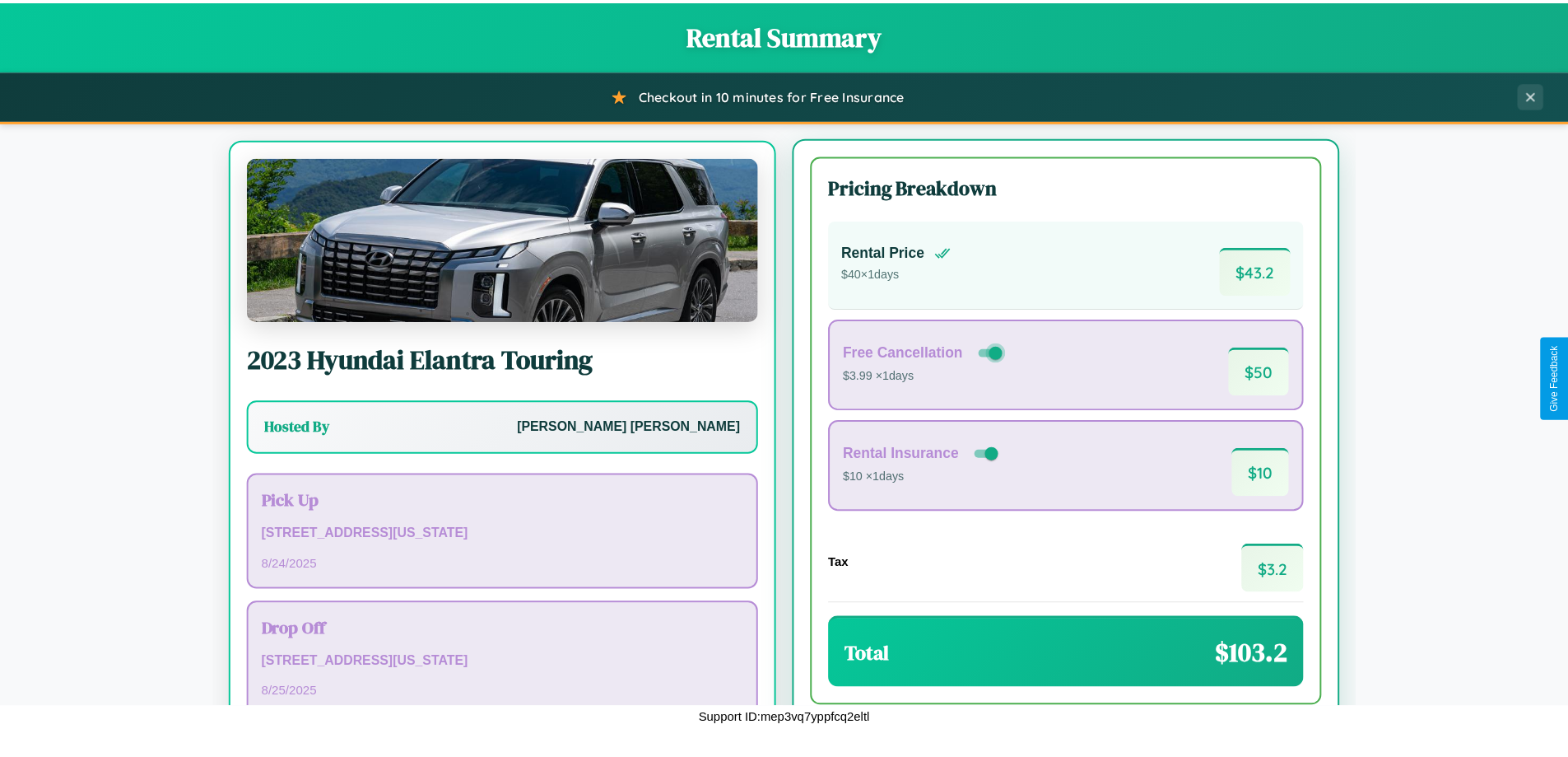
scroll to position [77, 0]
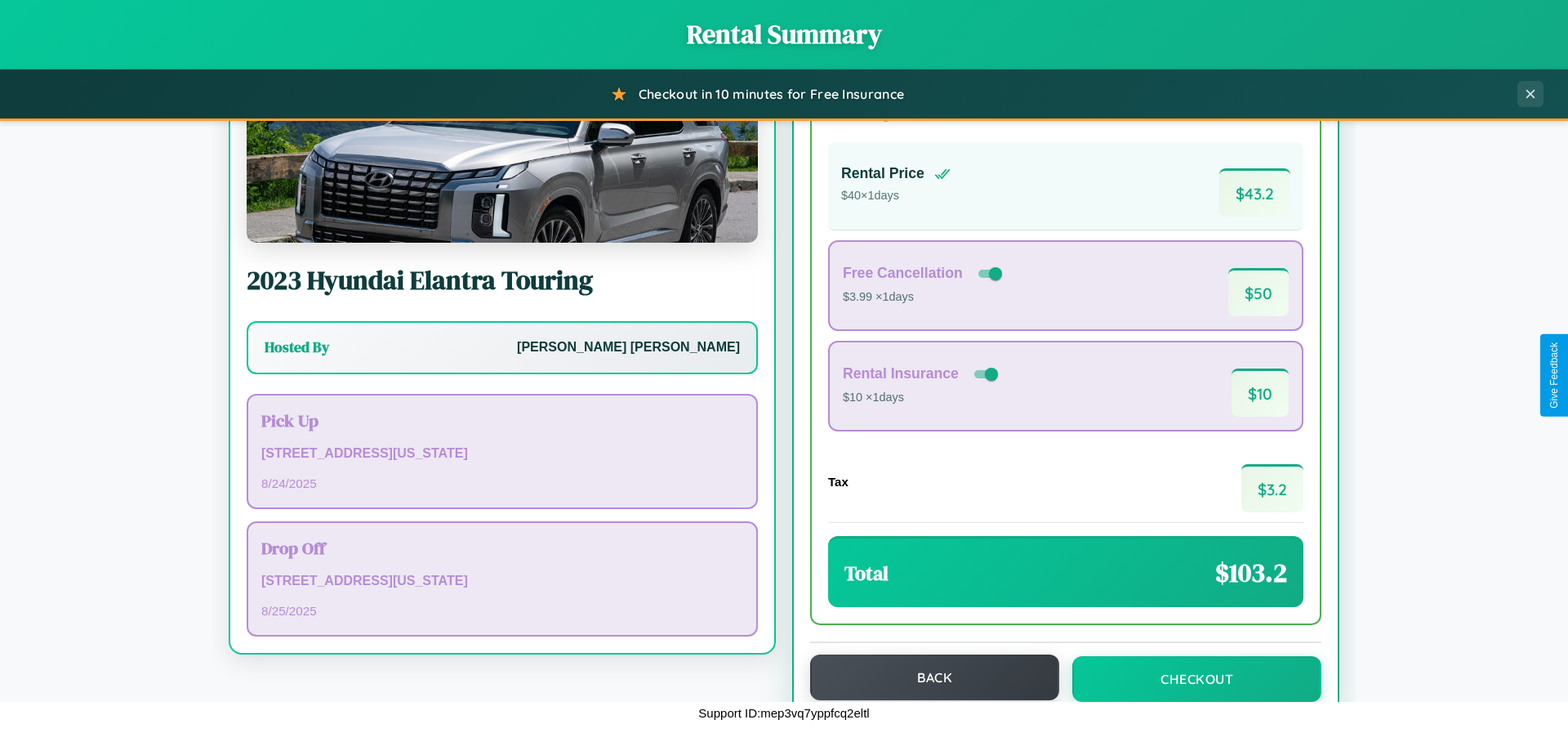
click at [927, 677] on button "Back" at bounding box center [935, 677] width 249 height 45
